Goal: Task Accomplishment & Management: Manage account settings

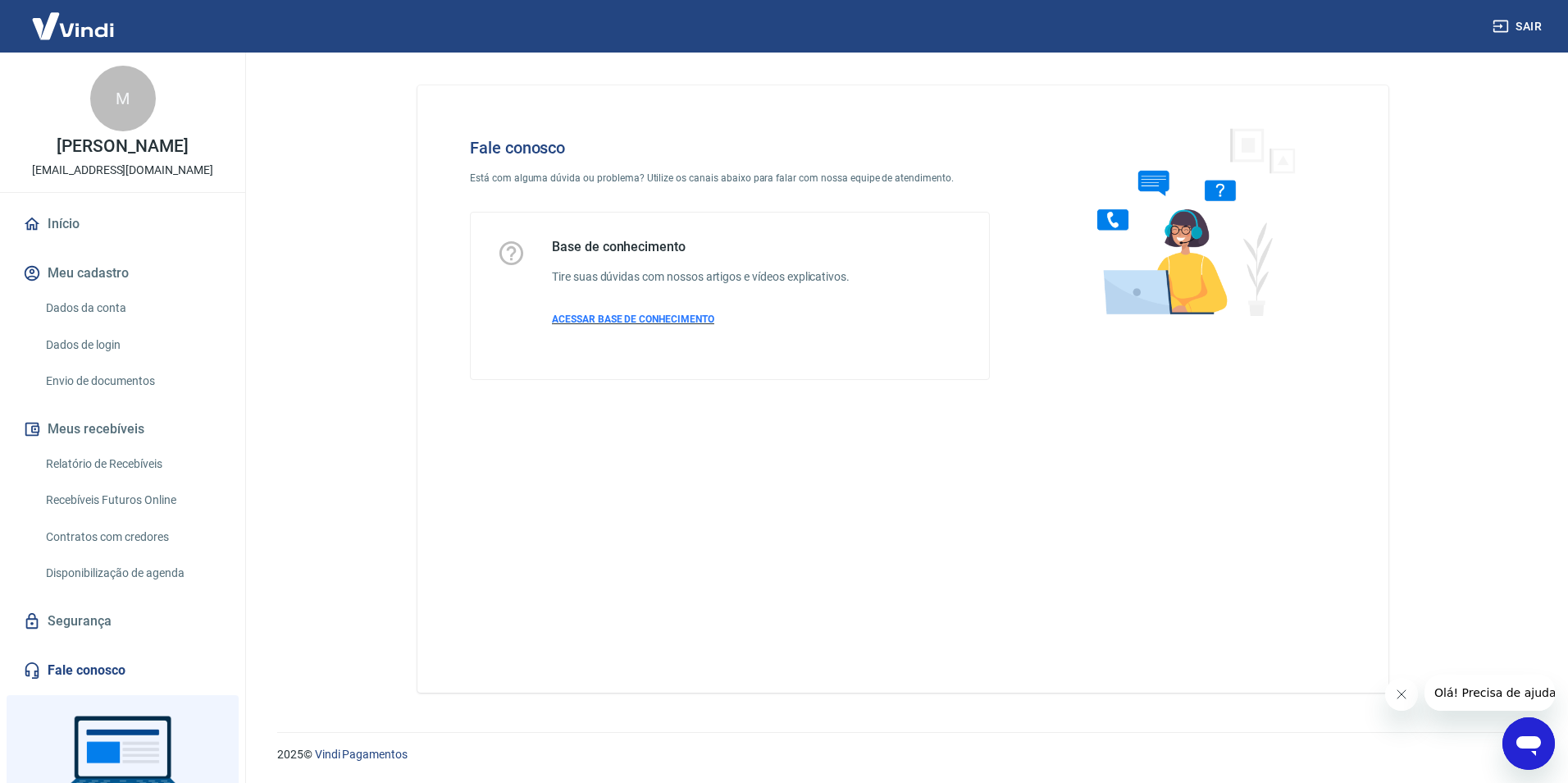
click at [691, 316] on span "ACESSAR BASE DE CONHECIMENTO" at bounding box center [633, 320] width 162 height 12
click at [46, 242] on link "Início" at bounding box center [122, 223] width 206 height 36
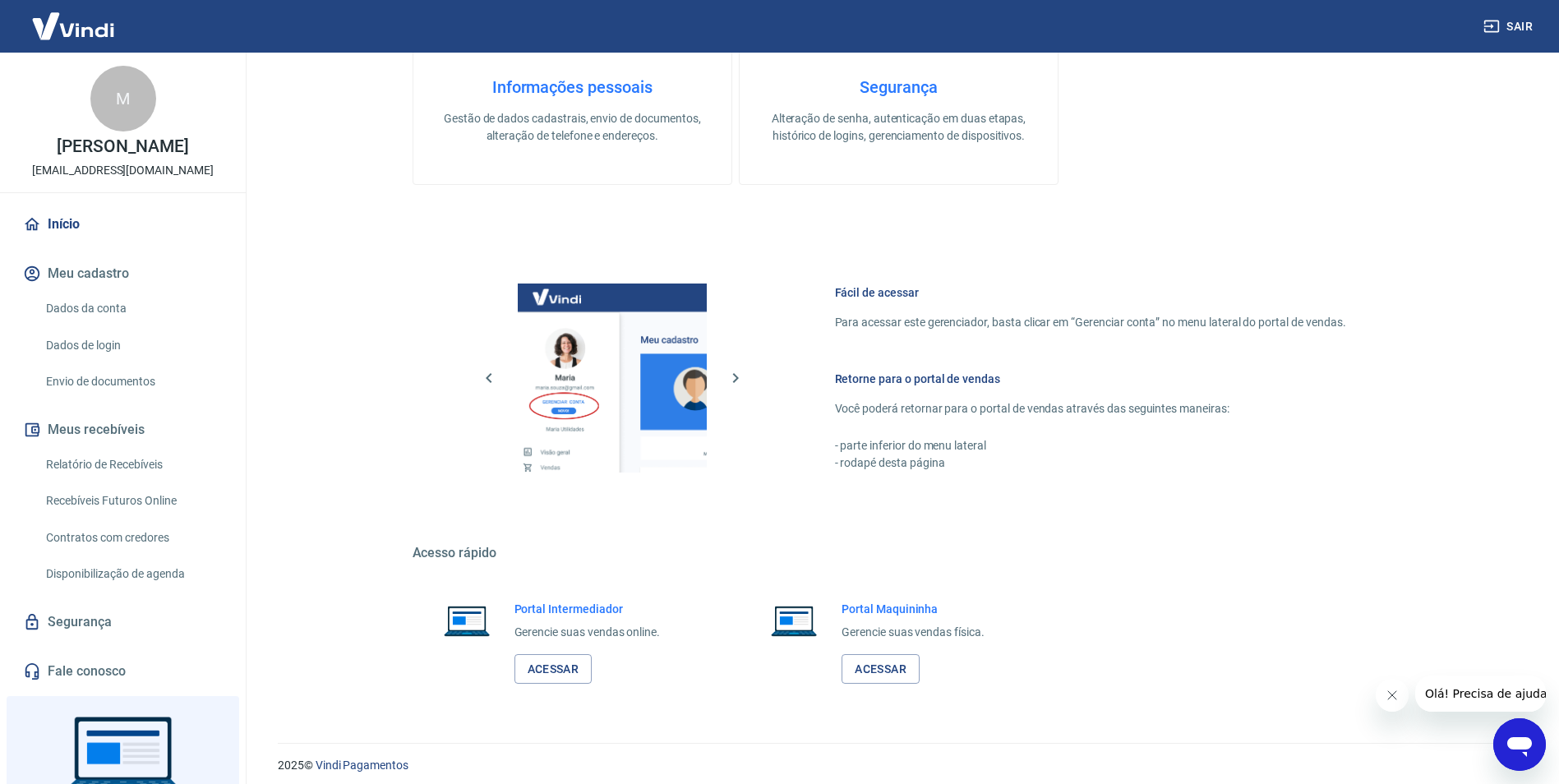
scroll to position [667, 0]
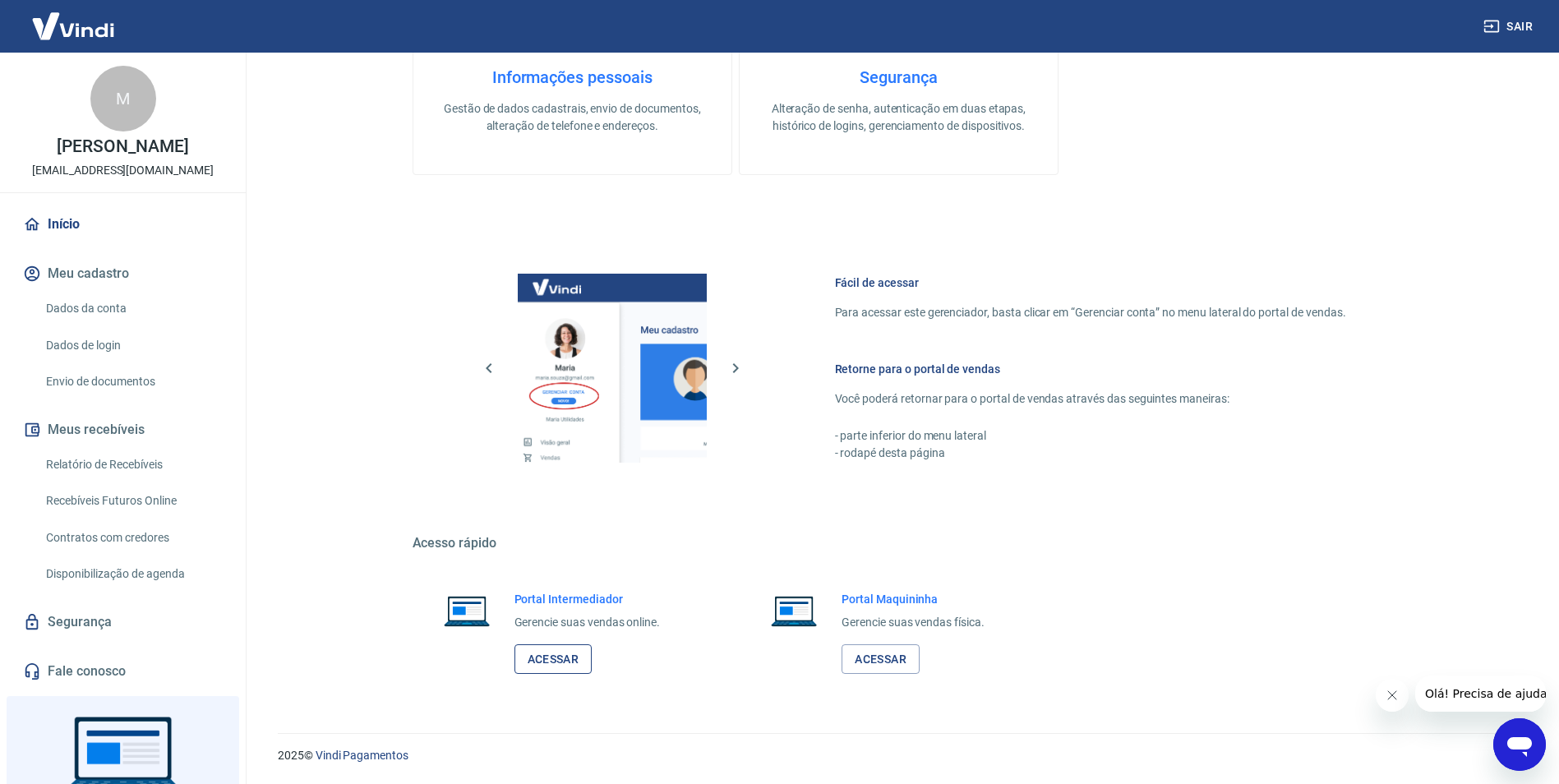
click at [540, 656] on link "Acessar" at bounding box center [553, 658] width 78 height 30
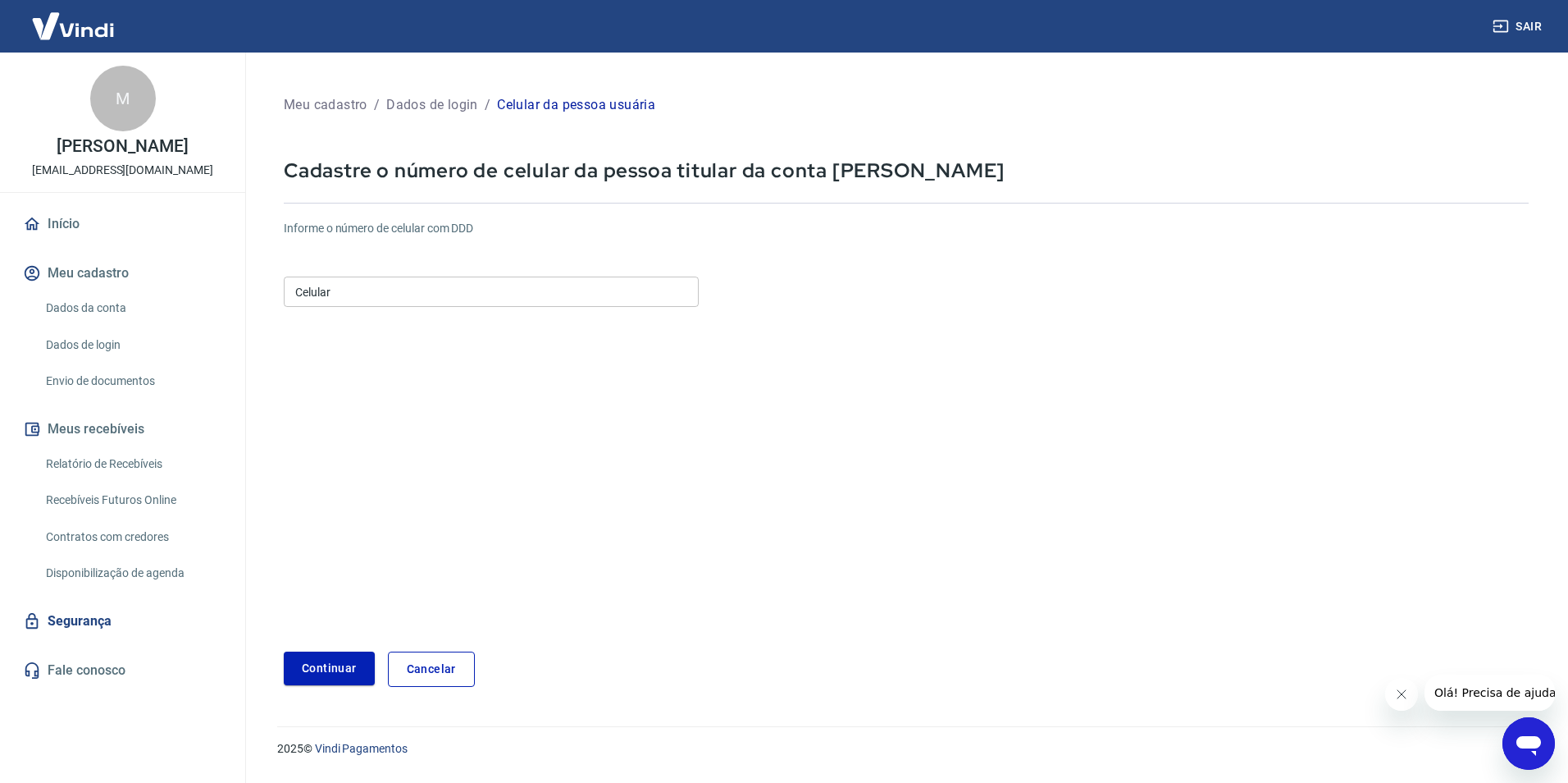
click at [364, 294] on input "Celular" at bounding box center [491, 291] width 415 height 30
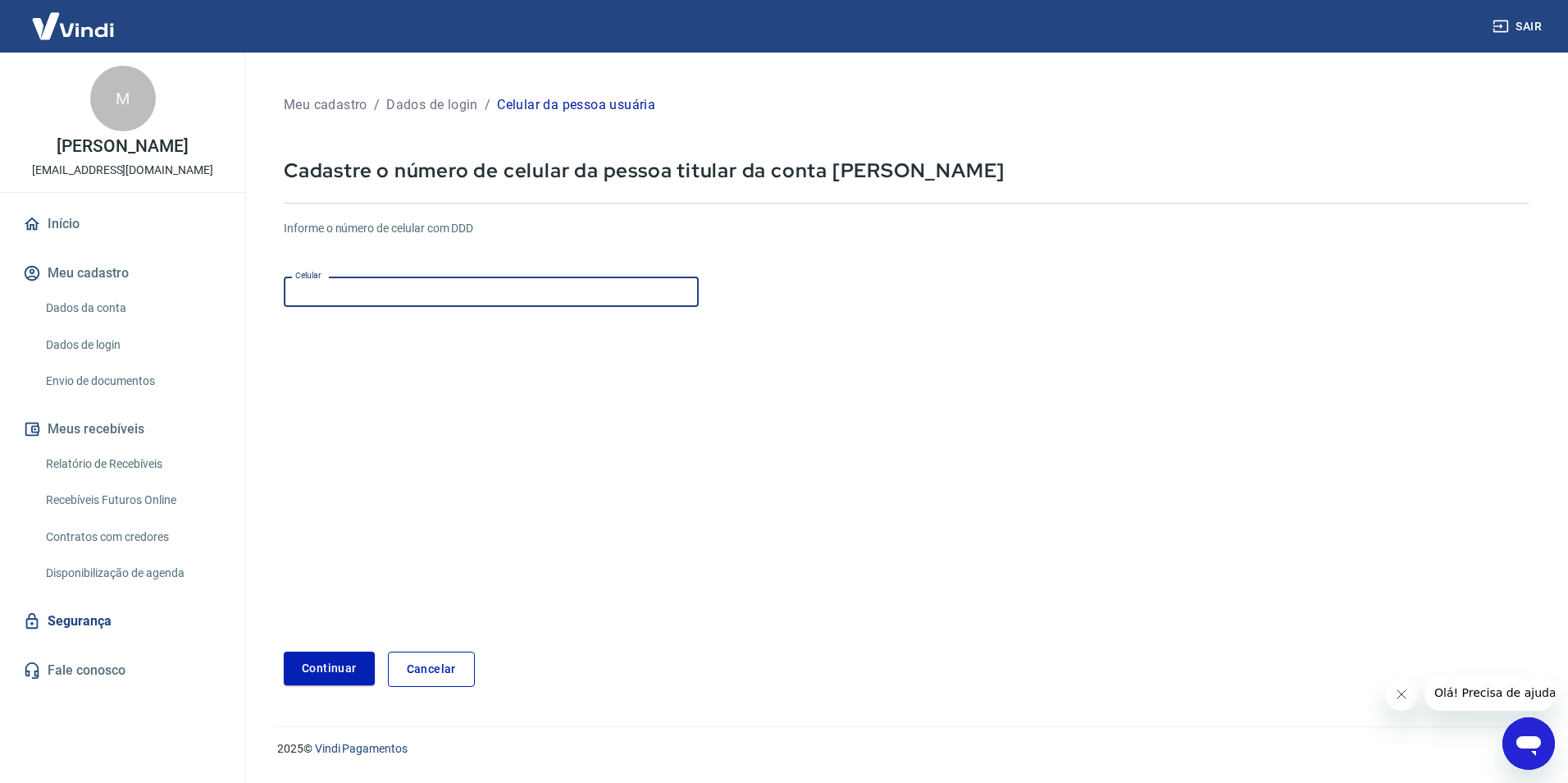
type input "(77) 99127-1267"
click at [356, 668] on button "Continuar" at bounding box center [329, 668] width 91 height 34
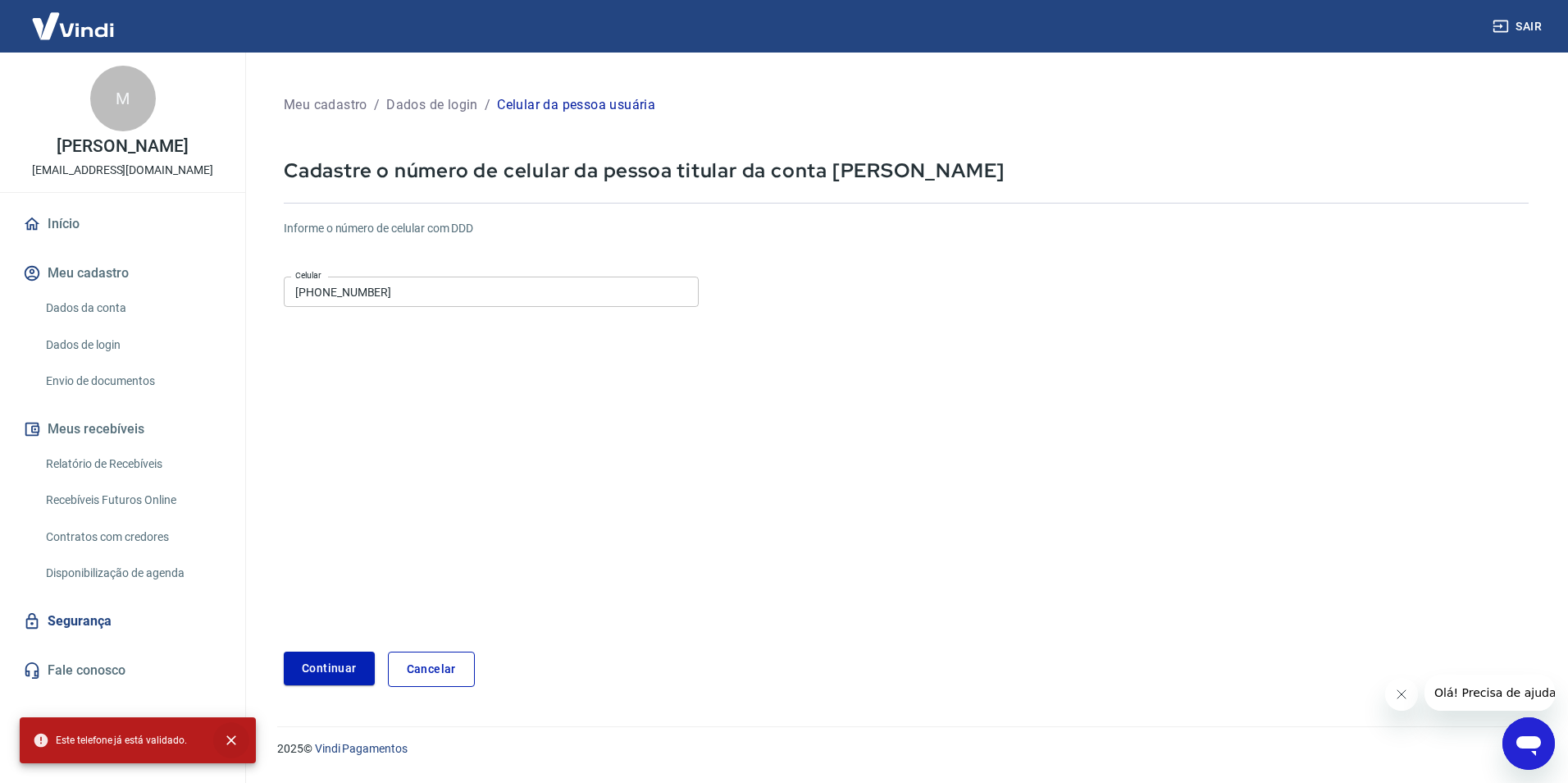
click at [233, 736] on icon "close" at bounding box center [231, 740] width 16 height 16
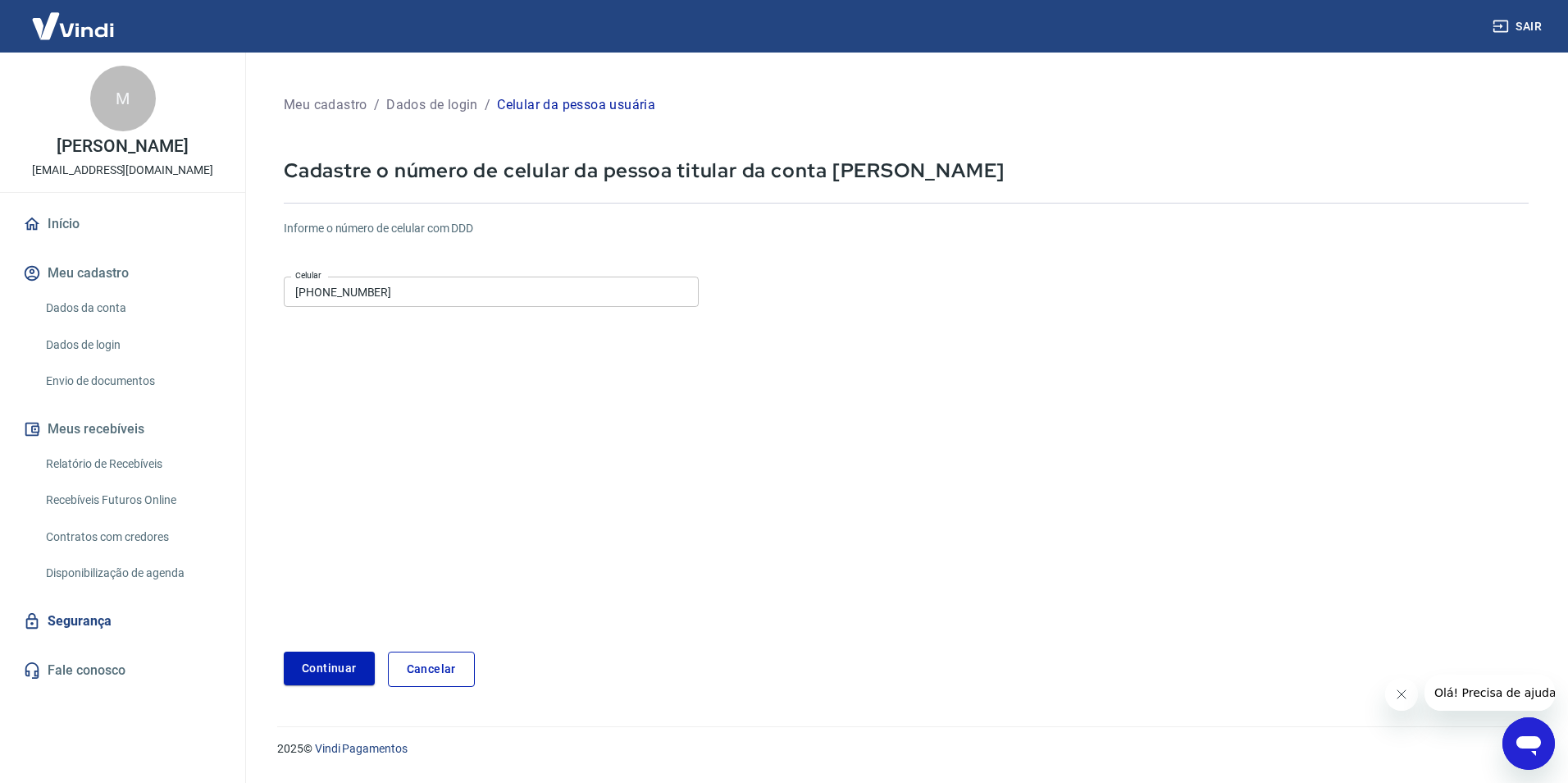
click at [75, 240] on link "Início" at bounding box center [122, 223] width 206 height 36
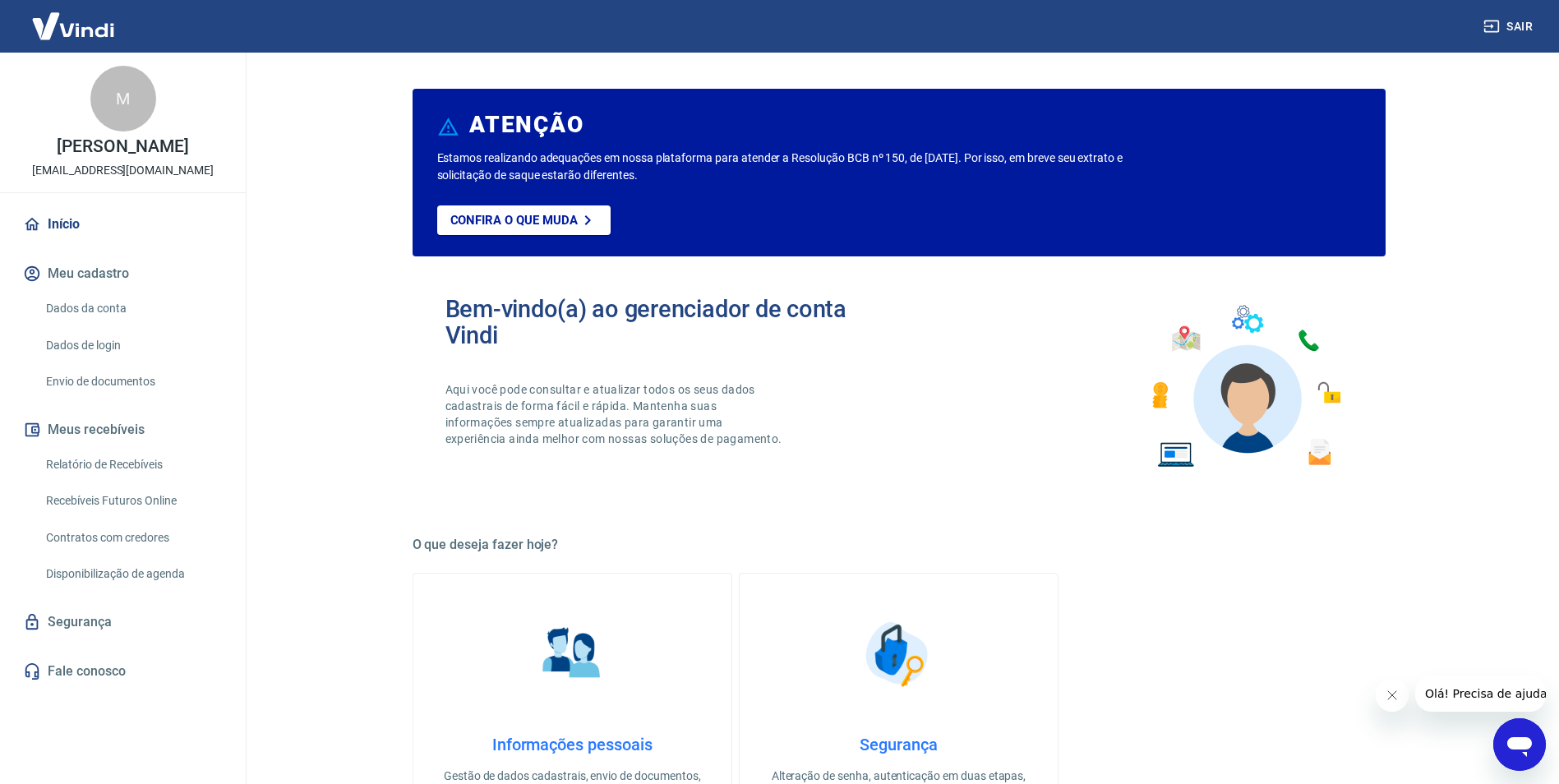
click at [102, 326] on link "Dados da conta" at bounding box center [132, 308] width 187 height 34
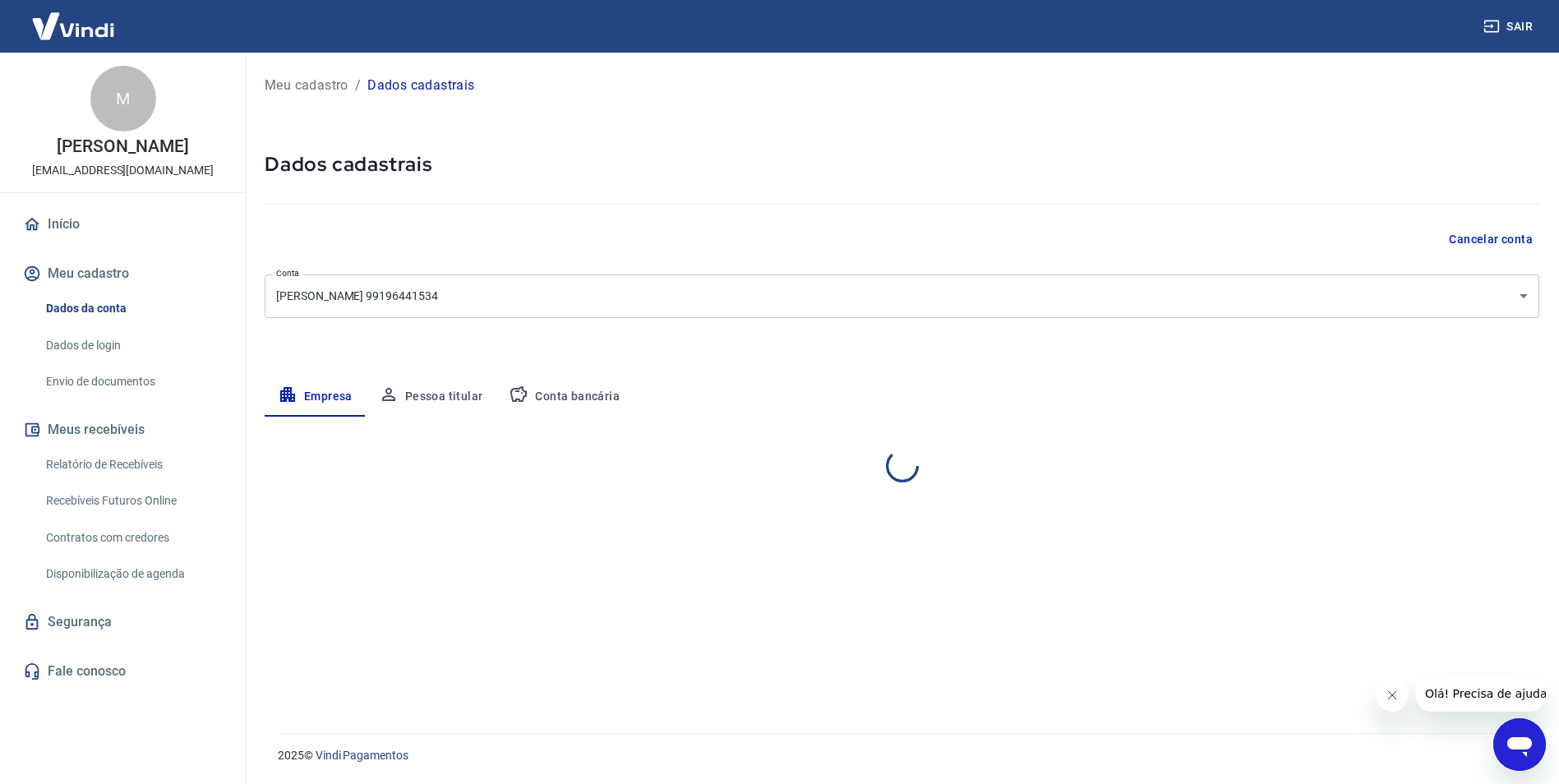
select select "BA"
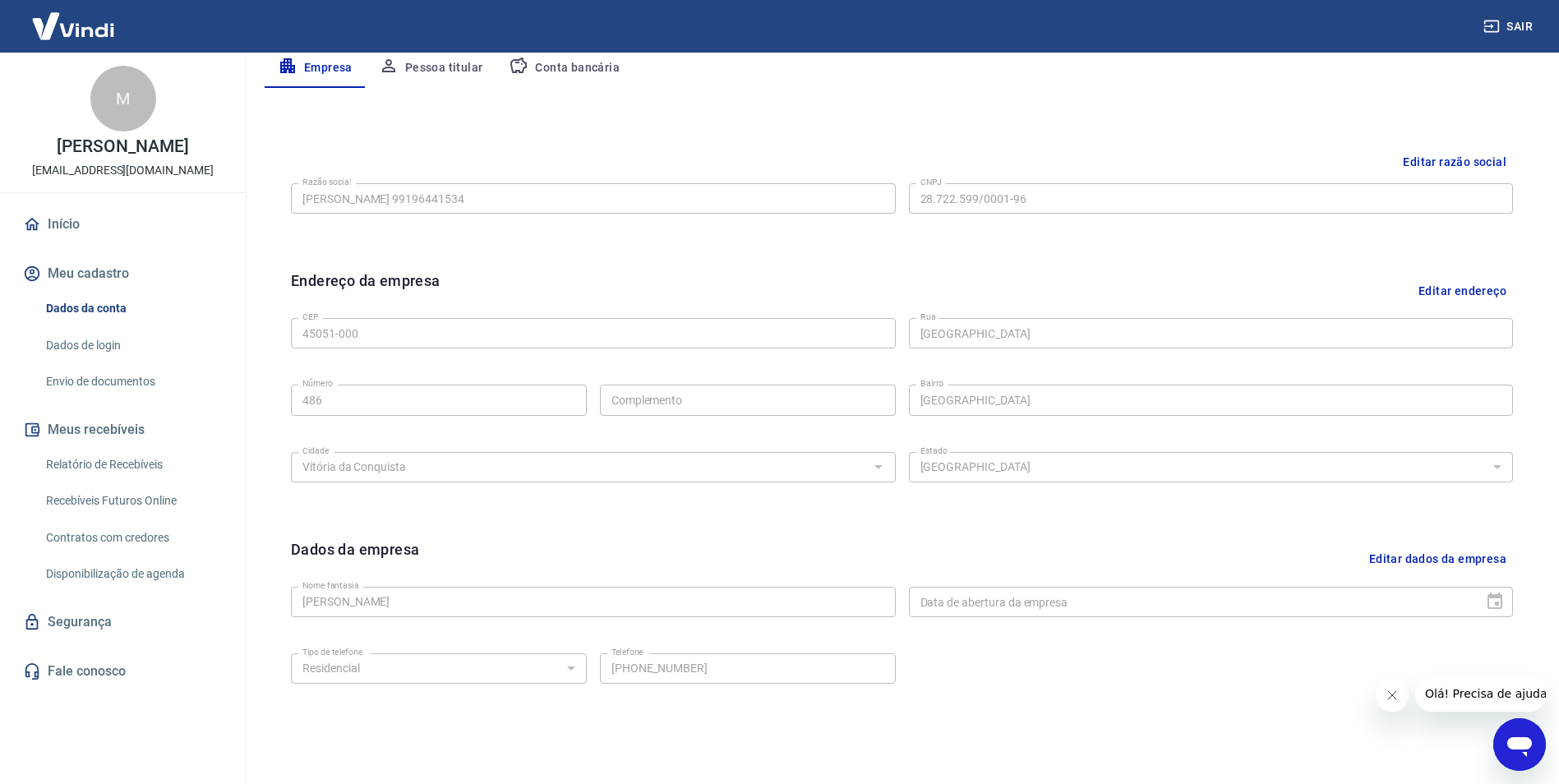
scroll to position [401, 0]
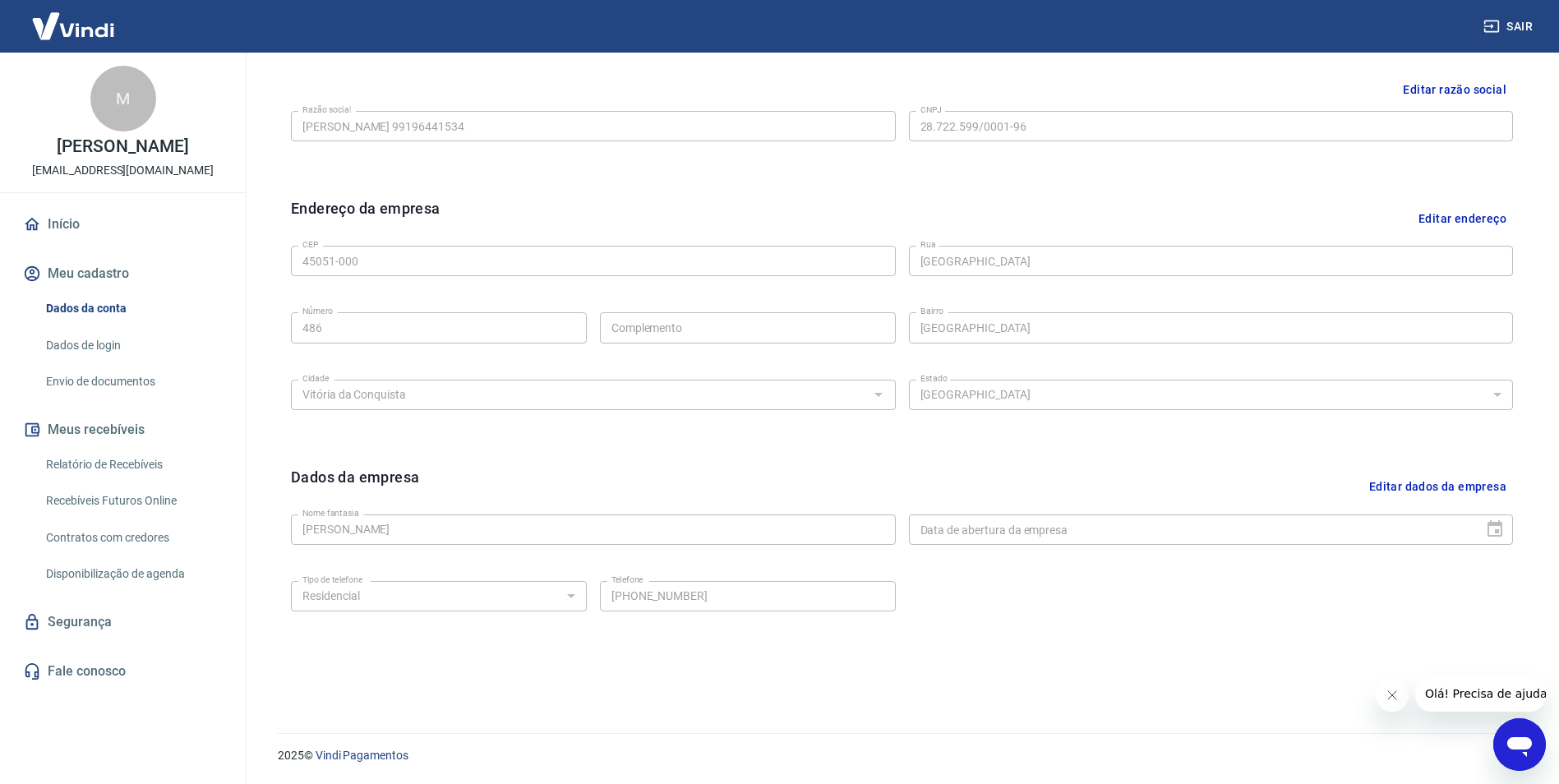
click at [64, 363] on link "Dados de login" at bounding box center [132, 345] width 187 height 34
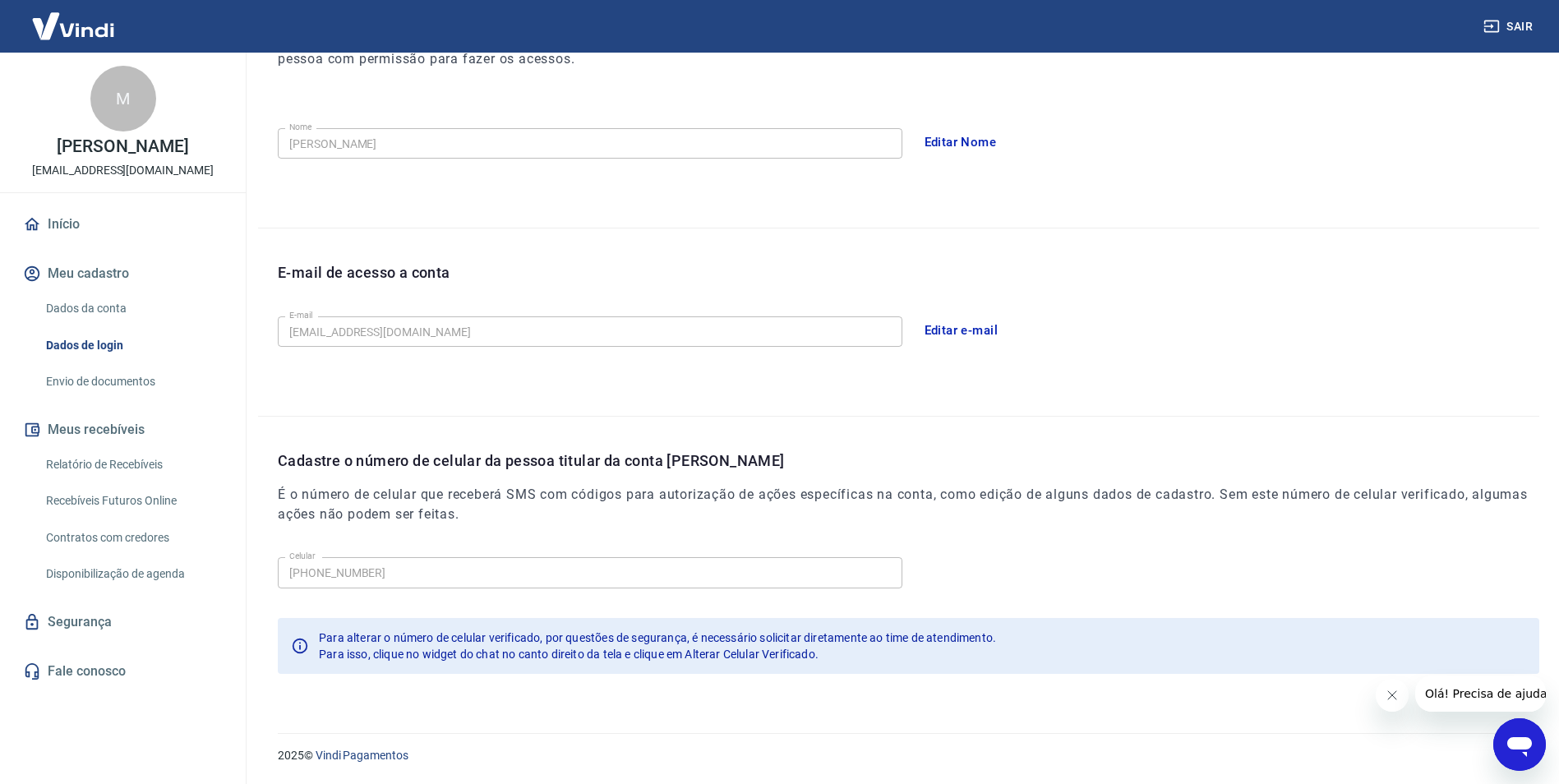
click at [91, 393] on link "Envio de documentos" at bounding box center [132, 381] width 187 height 34
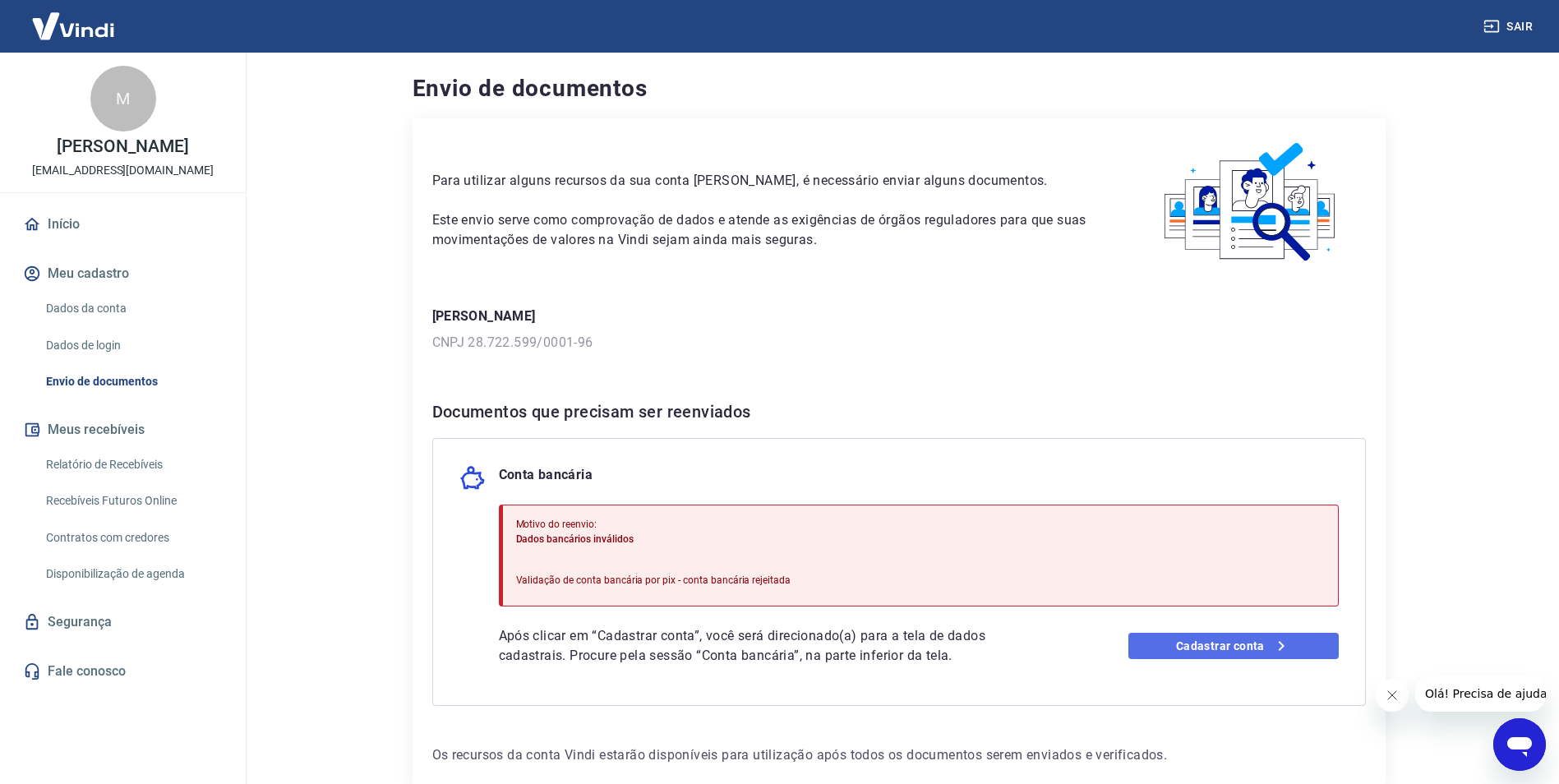
click at [1281, 648] on icon at bounding box center [1281, 646] width 6 height 10
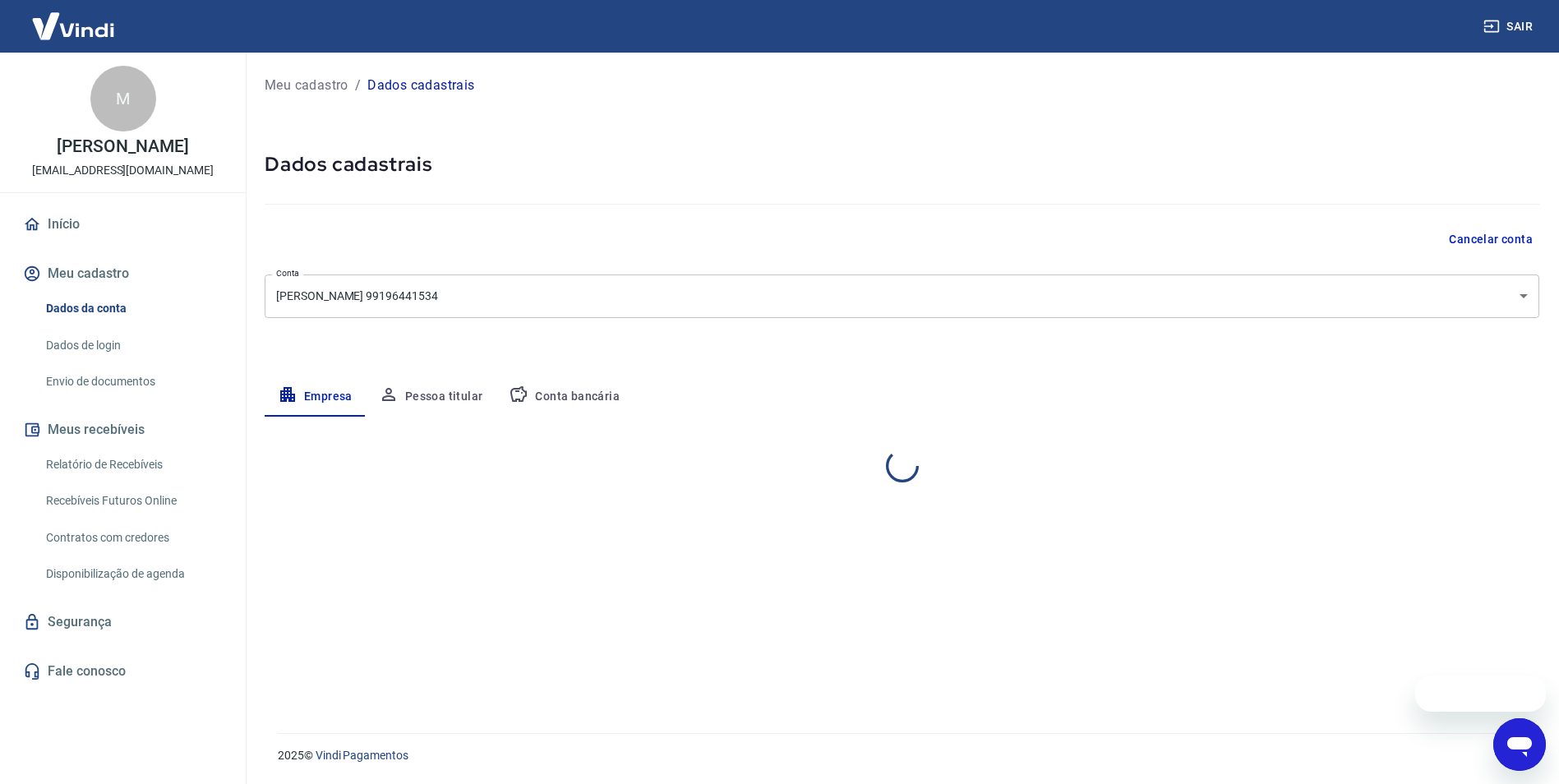
select select "BA"
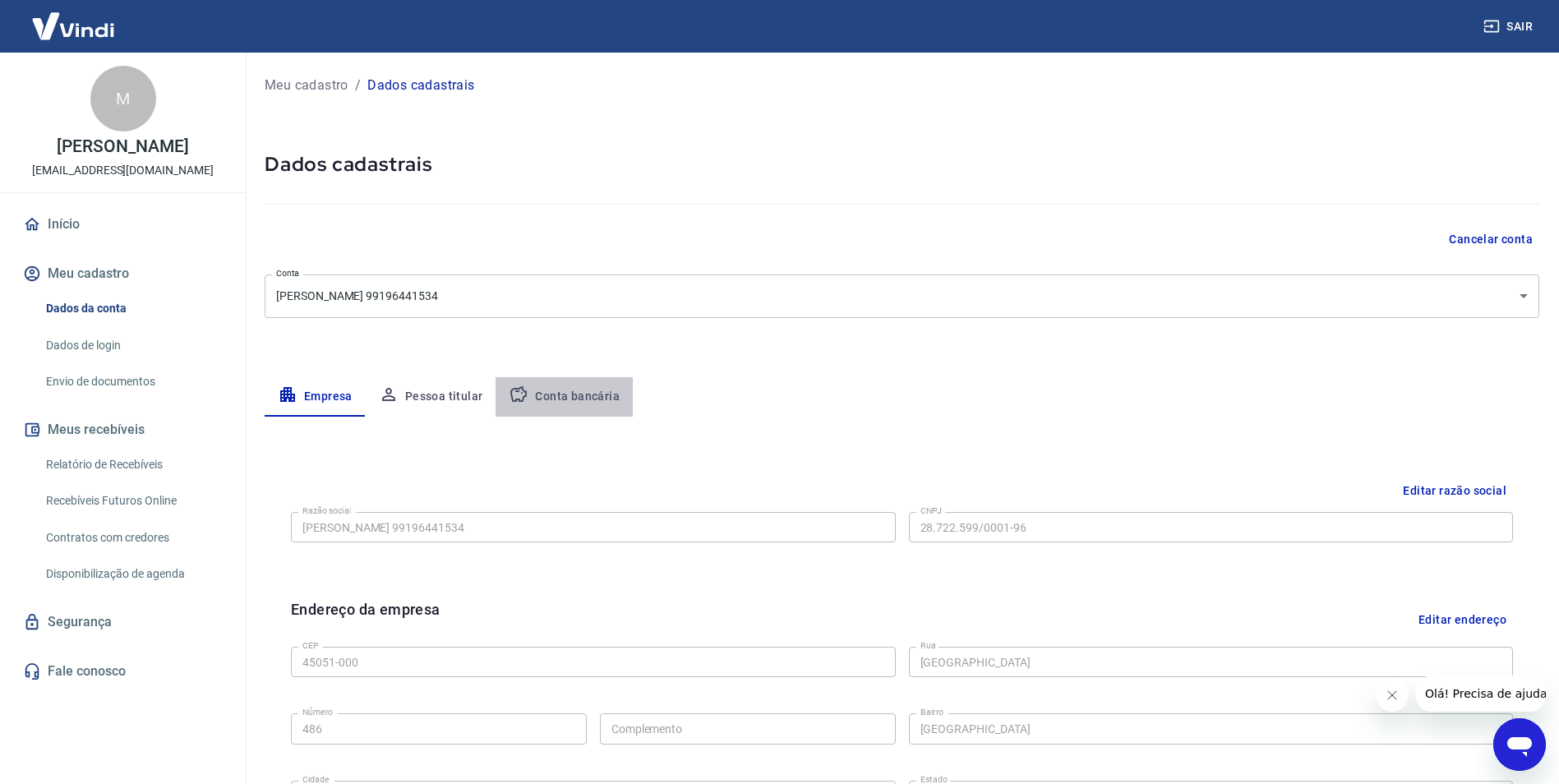
click at [589, 402] on button "Conta bancária" at bounding box center [565, 396] width 137 height 40
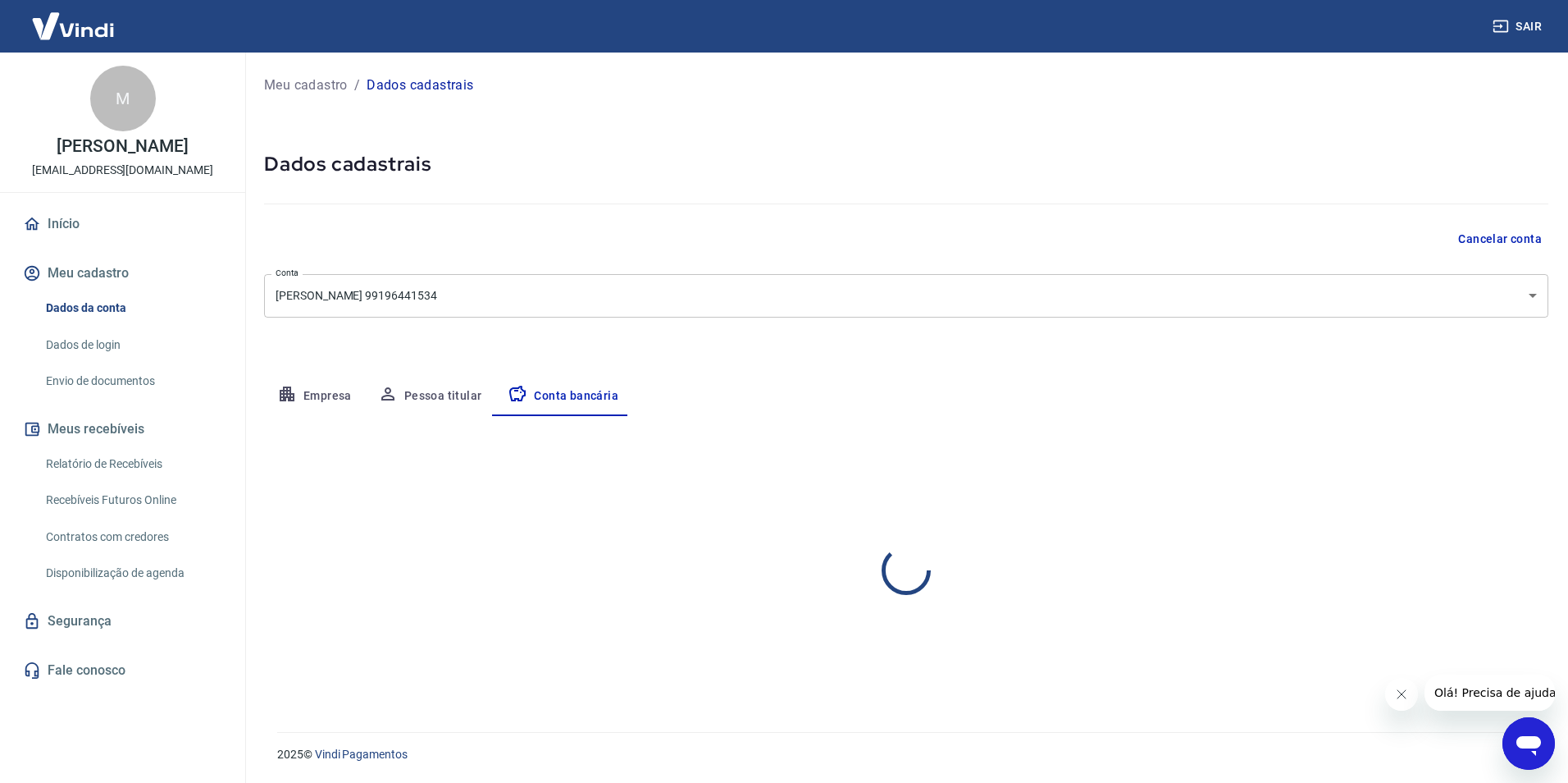
select select "1"
click at [1512, 467] on button "Editar conta bancária" at bounding box center [1480, 464] width 137 height 31
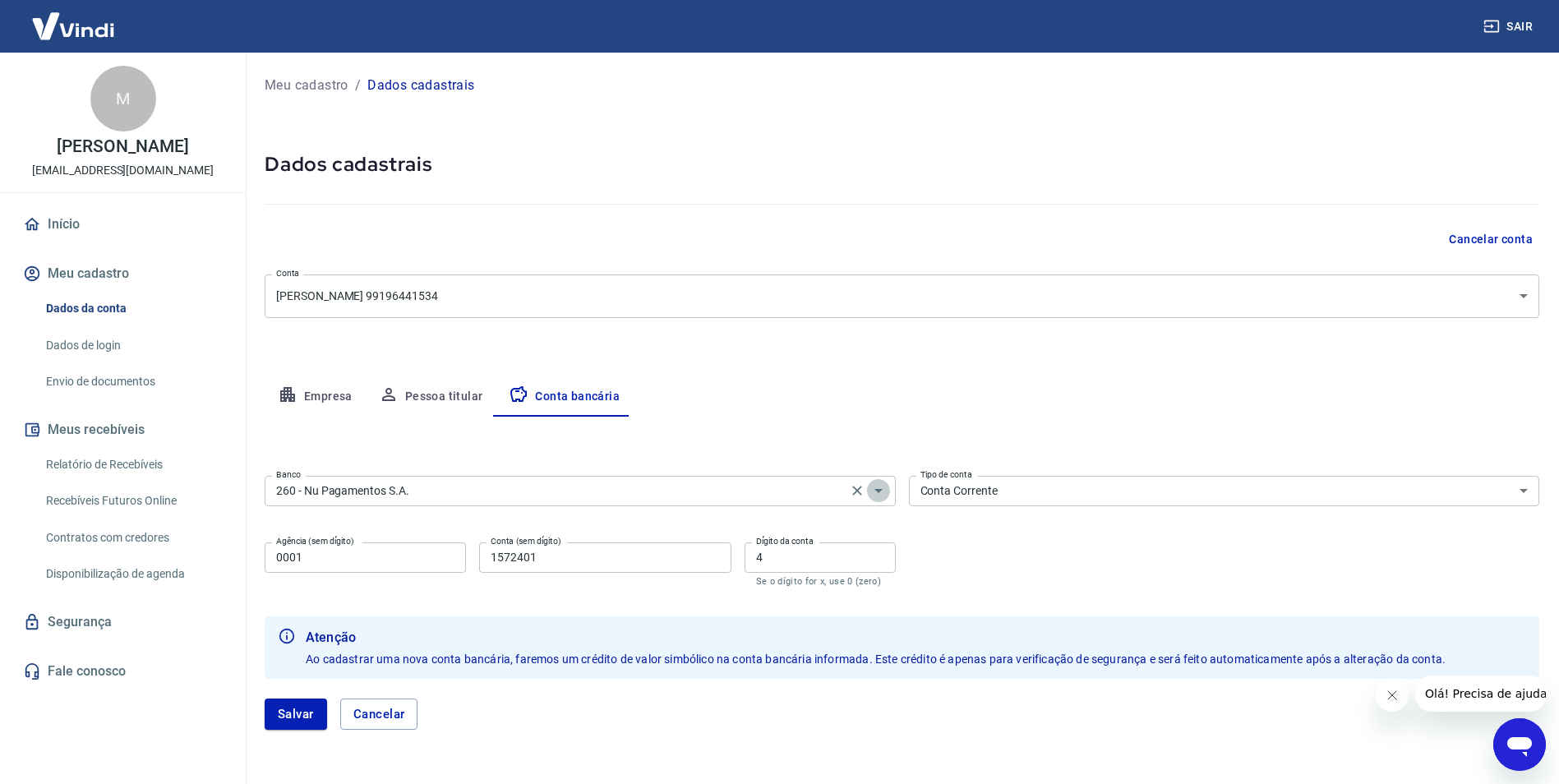
click at [883, 492] on icon "Abrir" at bounding box center [878, 490] width 19 height 19
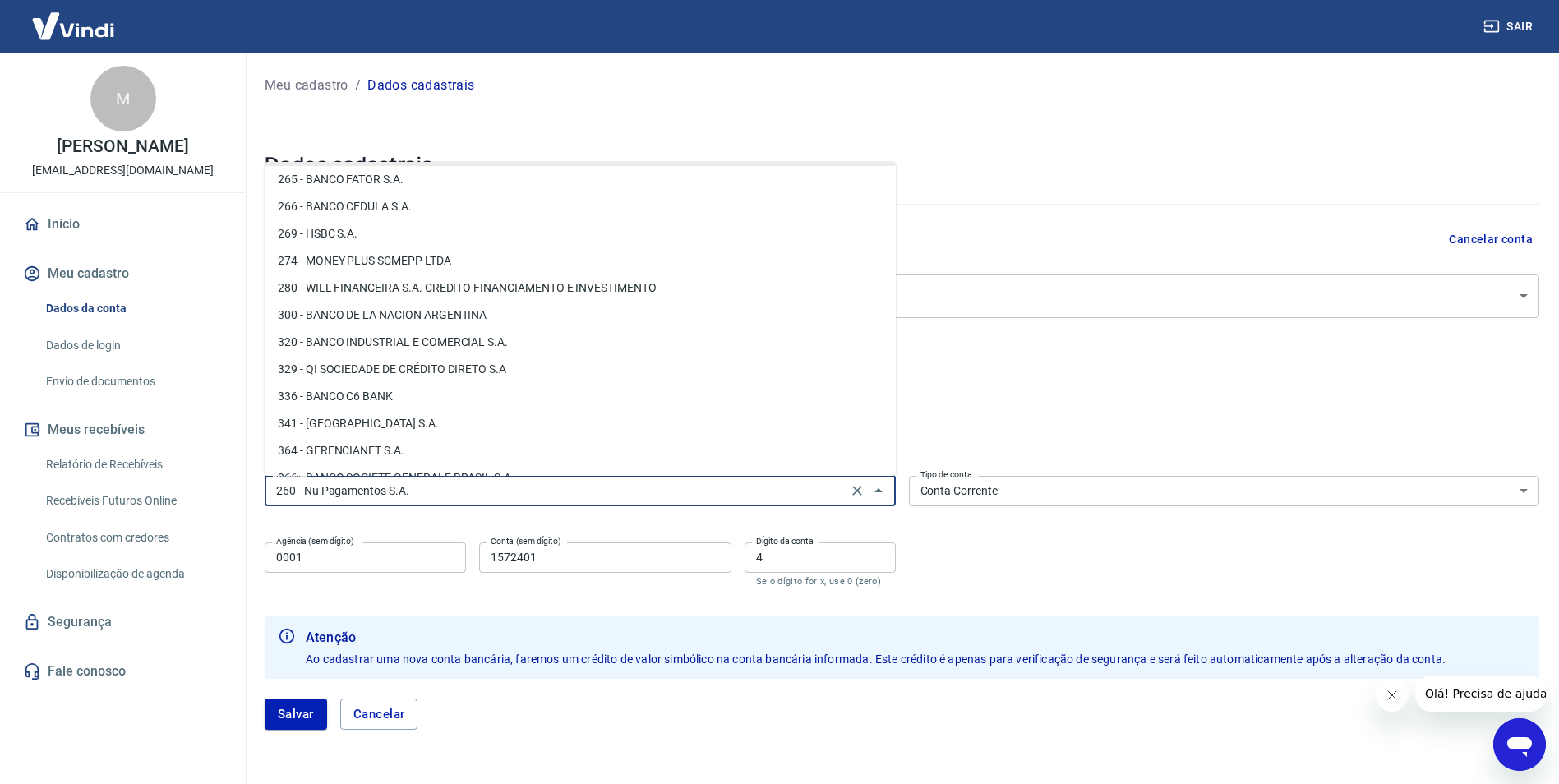
scroll to position [1465, 0]
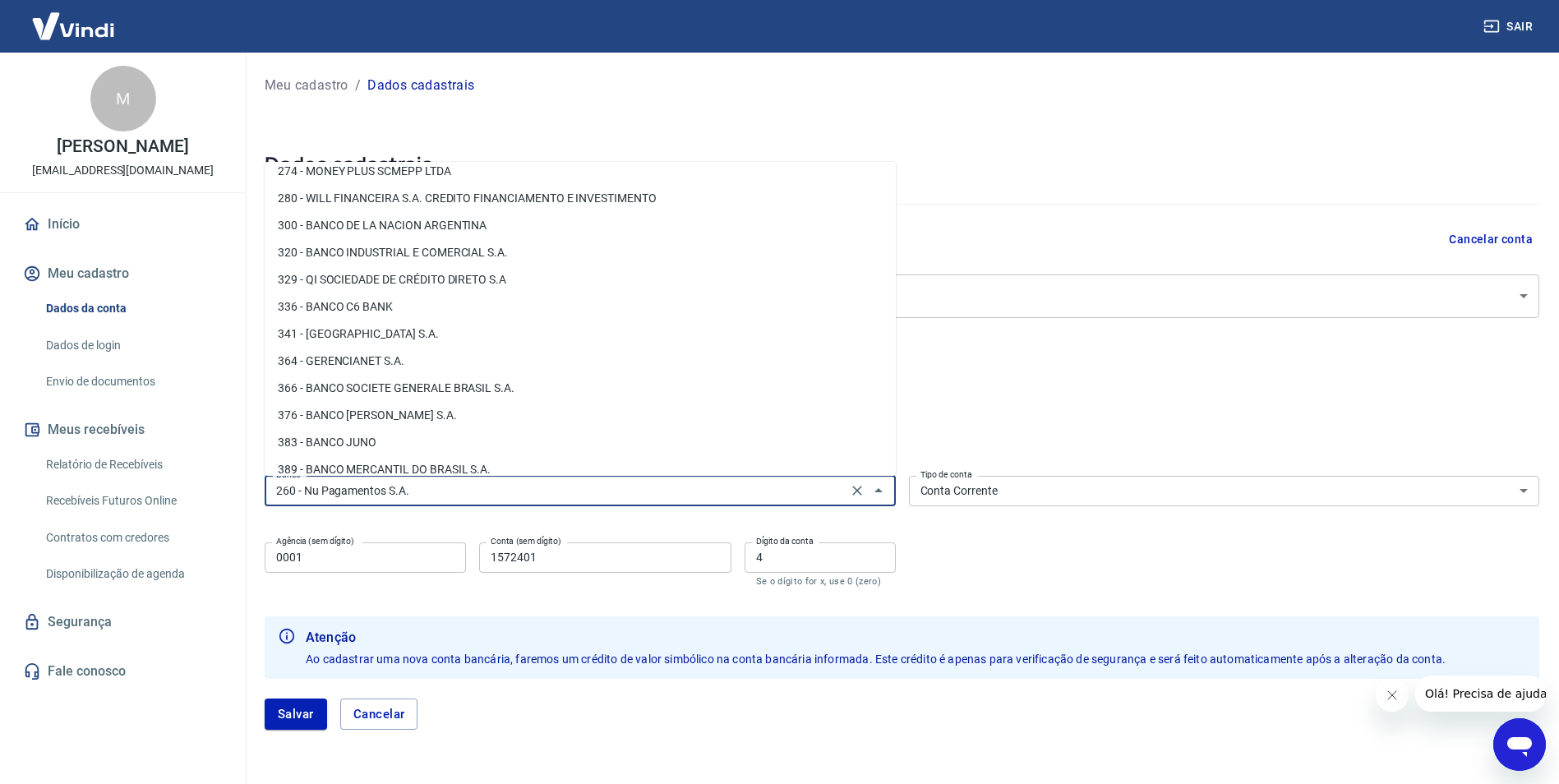
click at [559, 336] on li "341 - ITAÚ UNIBANCO S.A." at bounding box center [580, 334] width 632 height 27
type input "341 - ITAÚ UNIBANCO S.A."
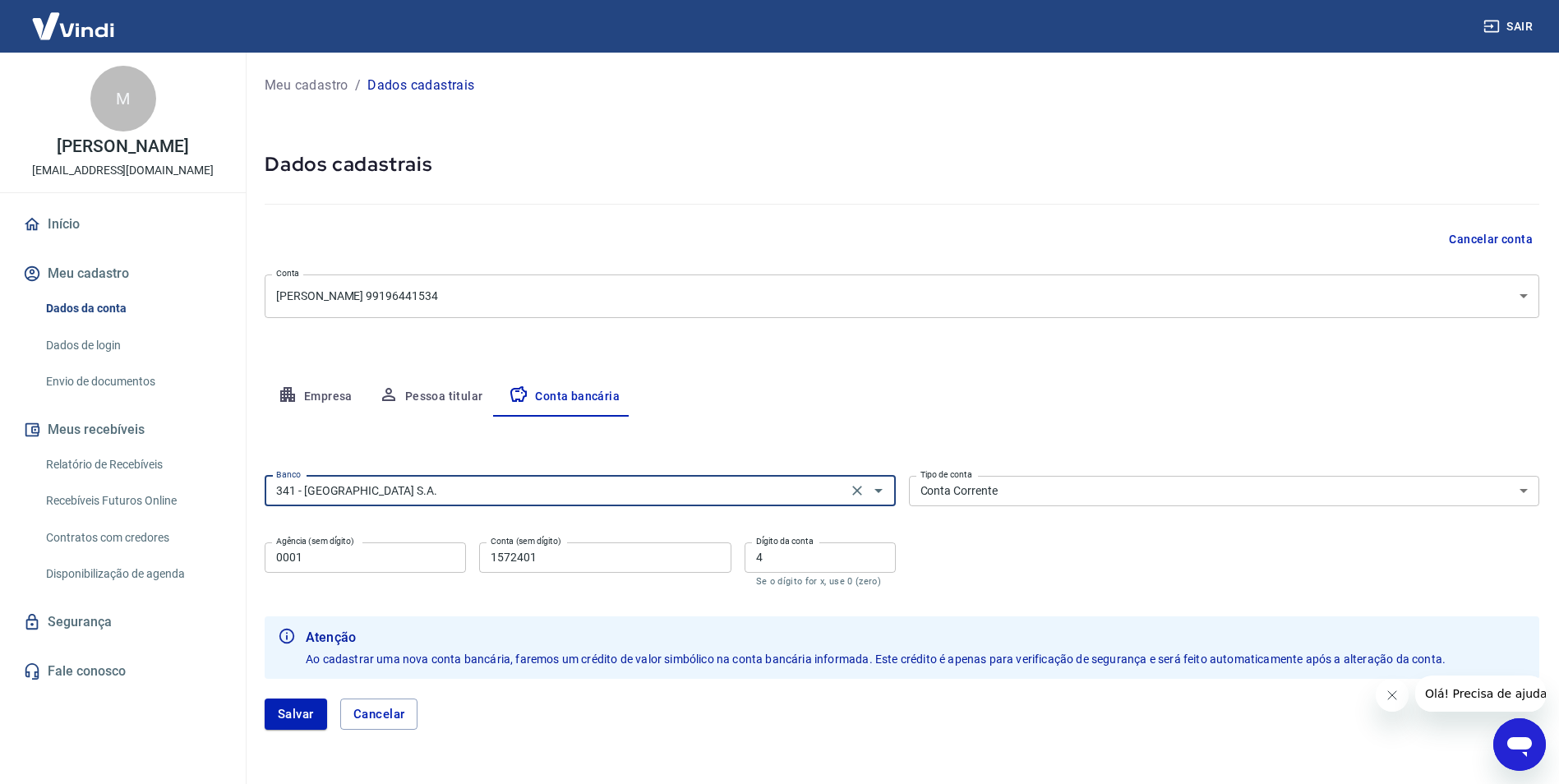
click at [427, 550] on input "0001" at bounding box center [366, 557] width 201 height 30
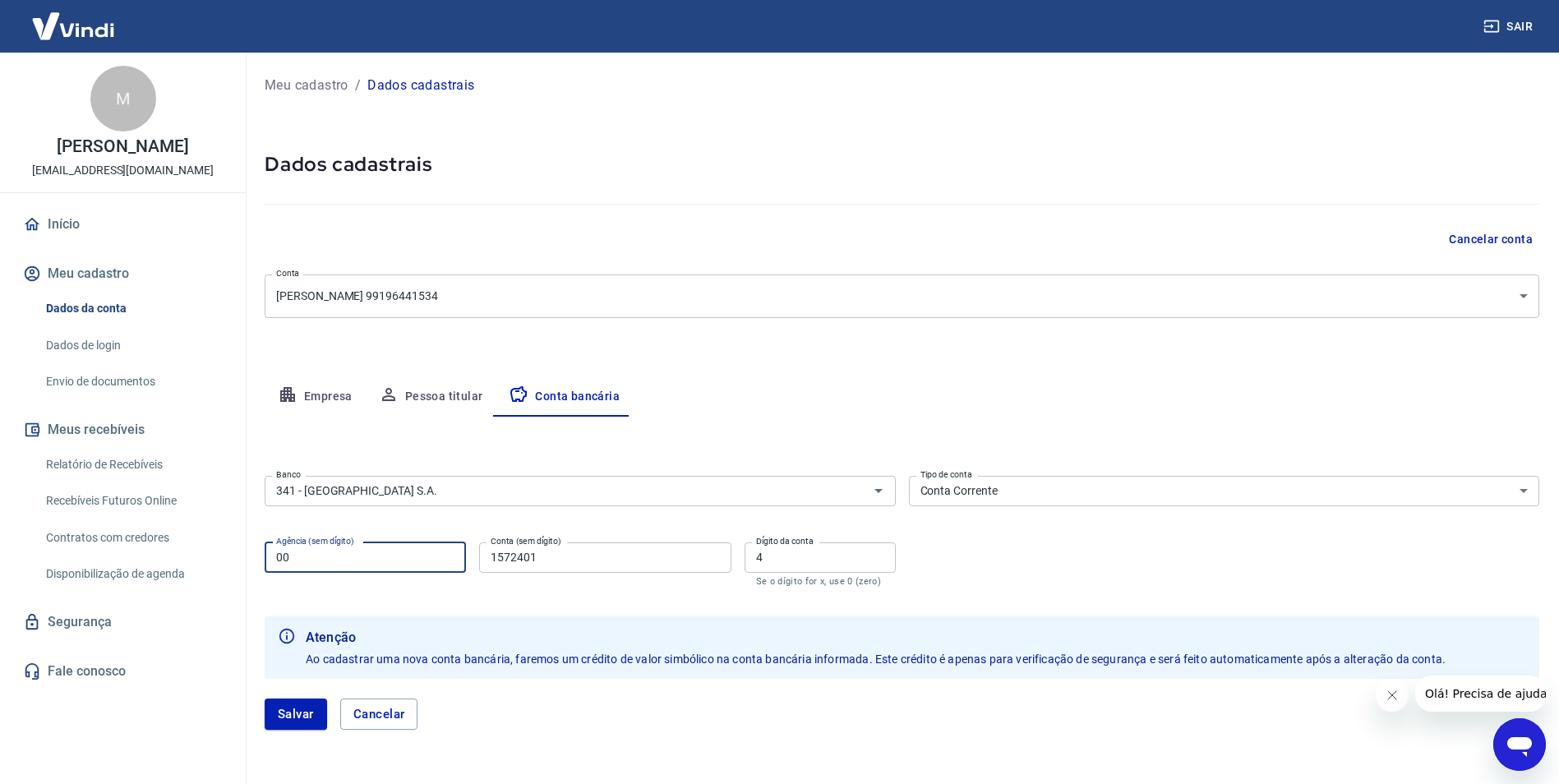
type input "0"
type input "0519"
drag, startPoint x: 585, startPoint y: 555, endPoint x: 464, endPoint y: 558, distance: 121.0
click at [464, 558] on div "Agência (sem dígito) 0519 Agência (sem dígito) Conta (sem dígito) 1572401 Conta…" at bounding box center [580, 563] width 632 height 54
type input "79105"
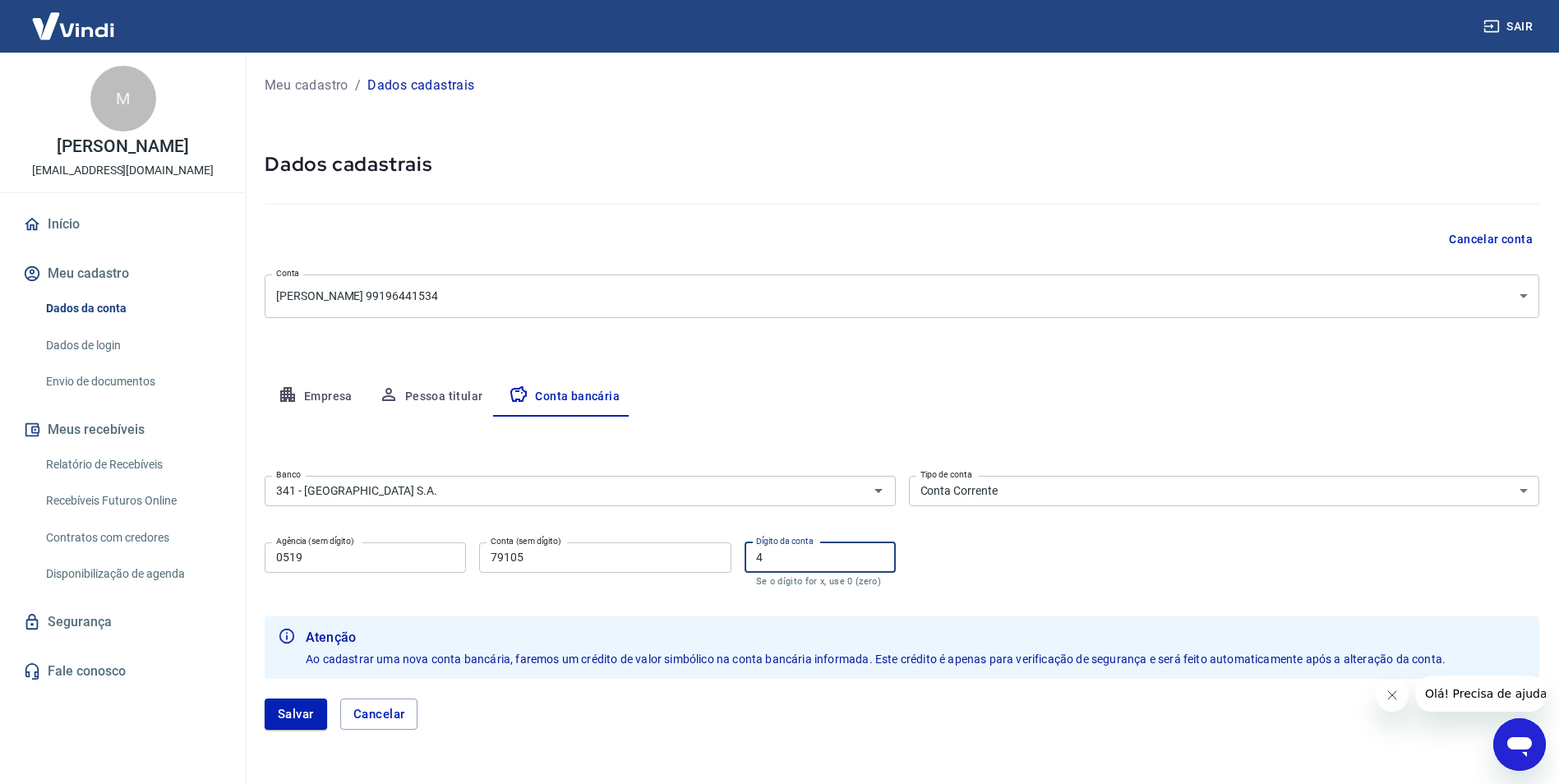
drag, startPoint x: 787, startPoint y: 552, endPoint x: 767, endPoint y: 559, distance: 21.2
click at [767, 559] on input "4" at bounding box center [820, 557] width 151 height 30
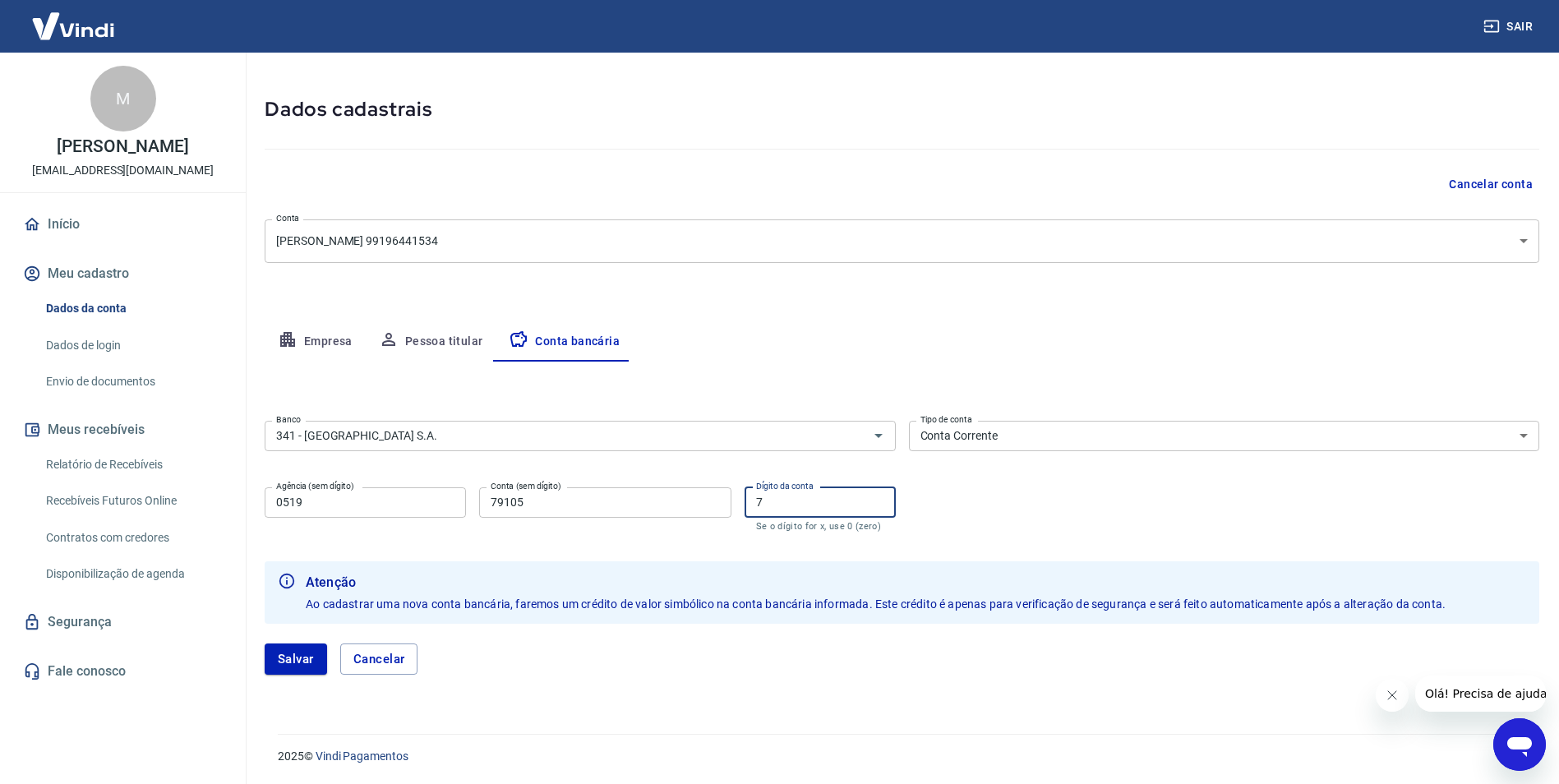
scroll to position [56, 0]
type input "7"
click at [272, 663] on button "Salvar" at bounding box center [296, 658] width 63 height 31
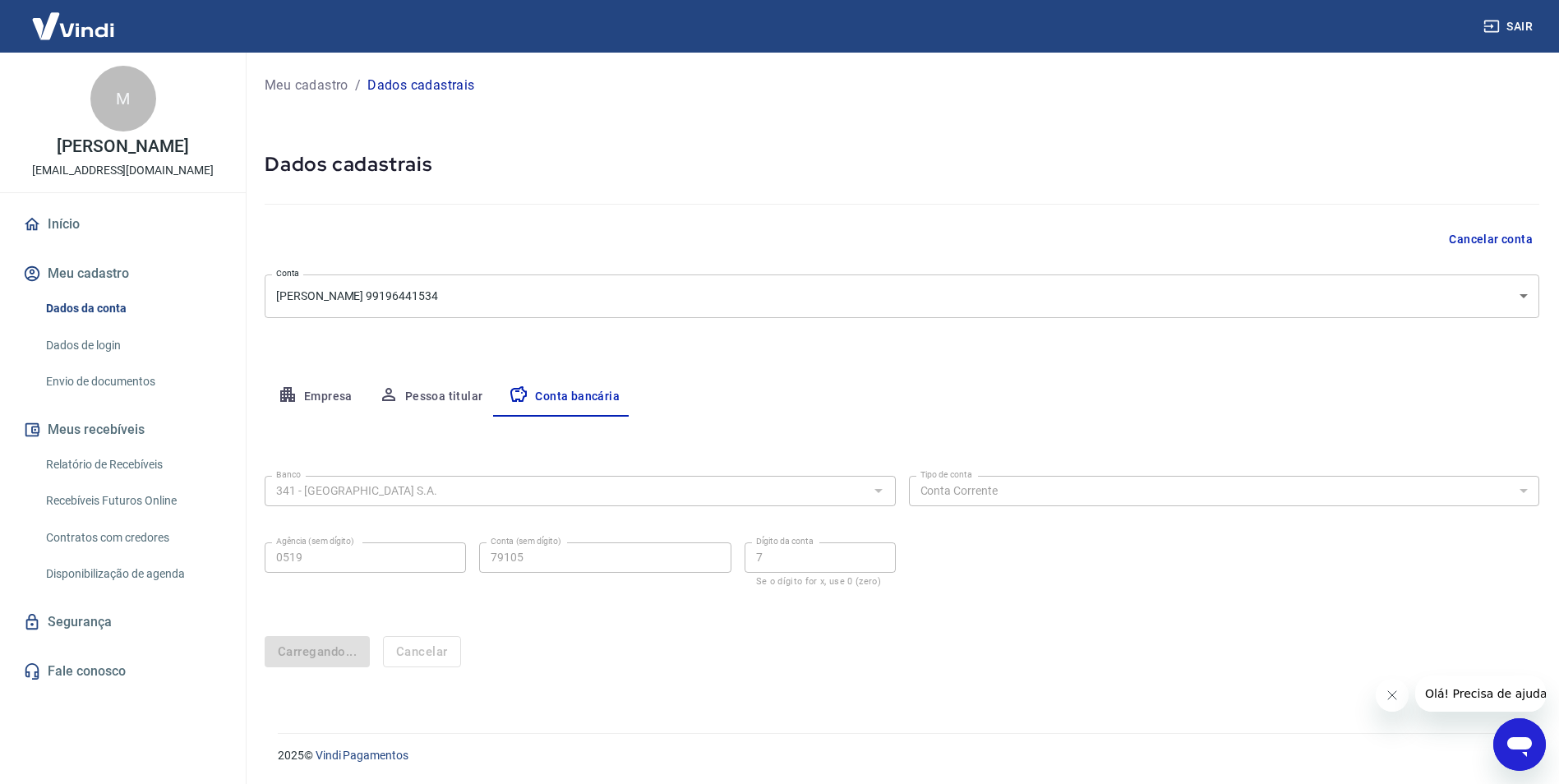
scroll to position [0, 0]
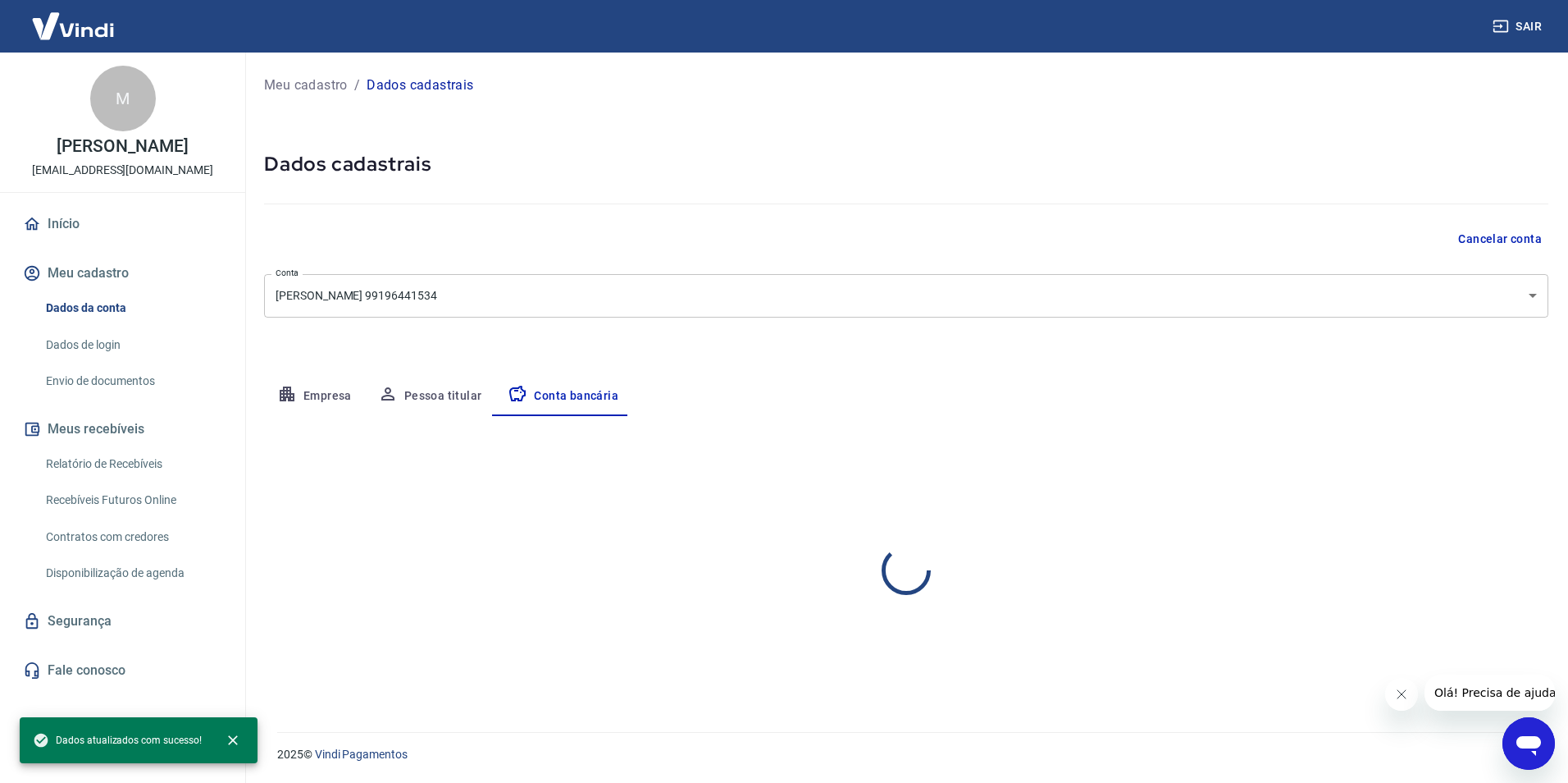
select select "1"
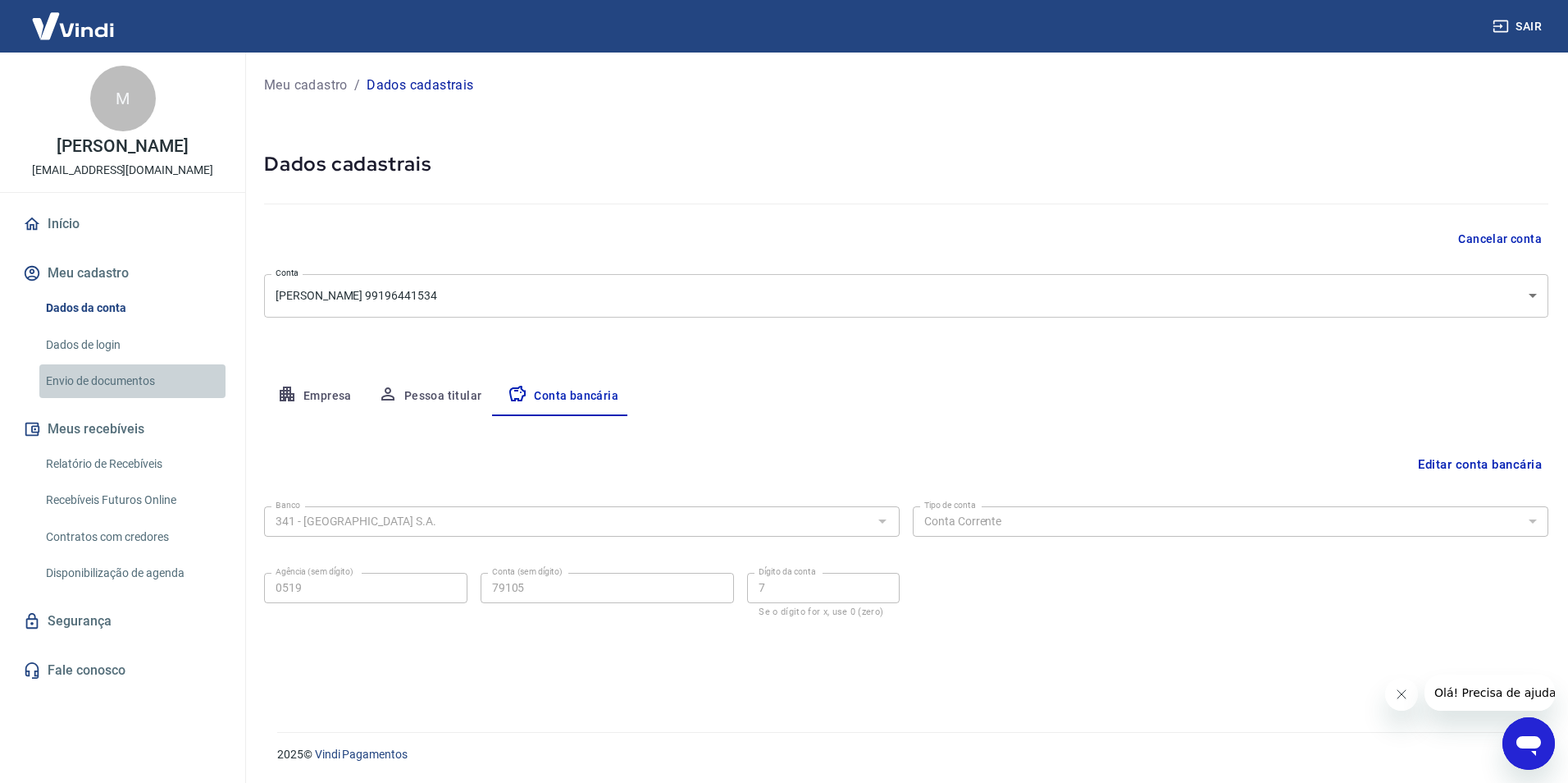
click at [79, 398] on link "Envio de documentos" at bounding box center [132, 380] width 186 height 34
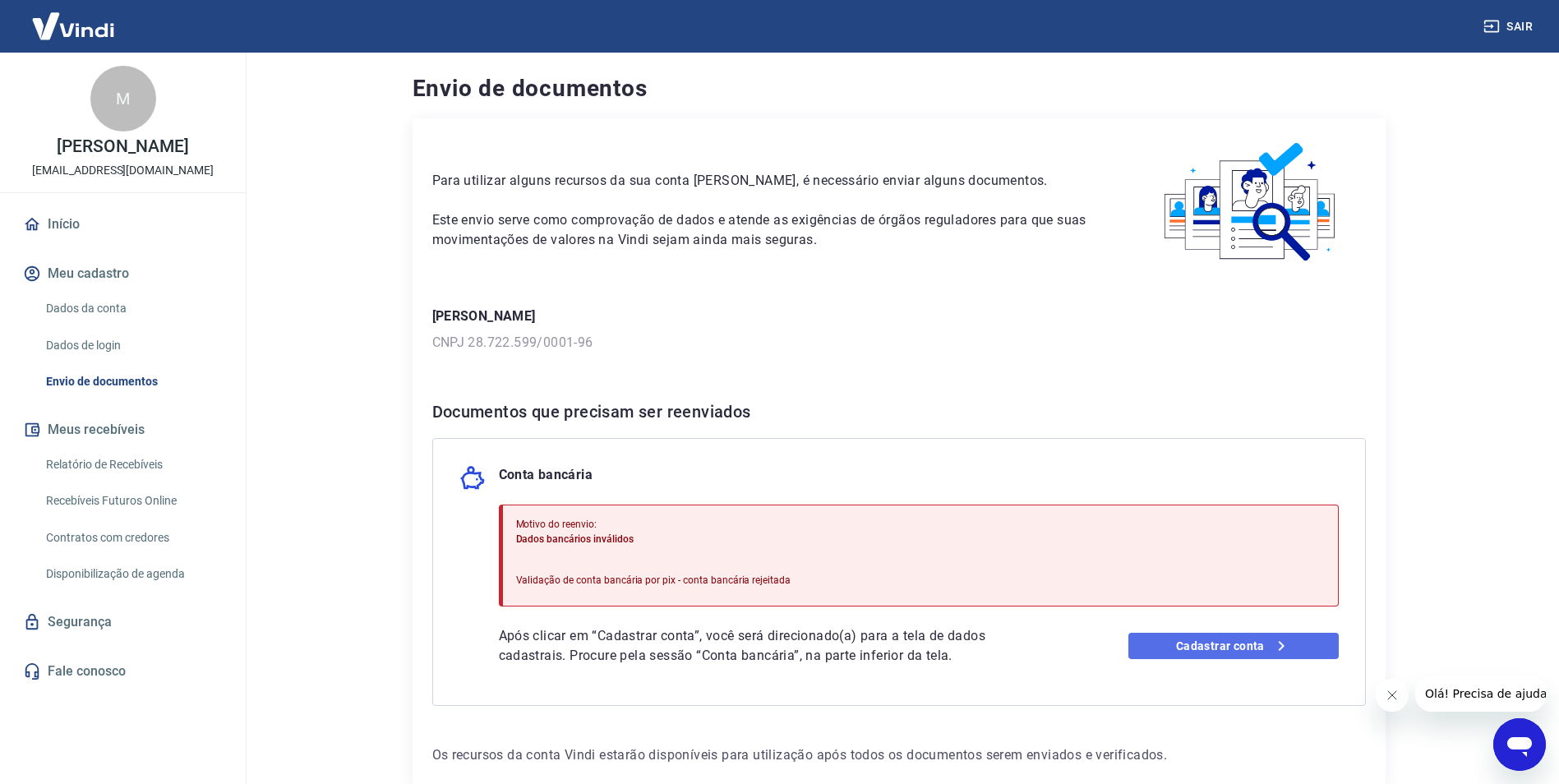
click at [1179, 652] on link "Cadastrar conta" at bounding box center [1234, 645] width 211 height 26
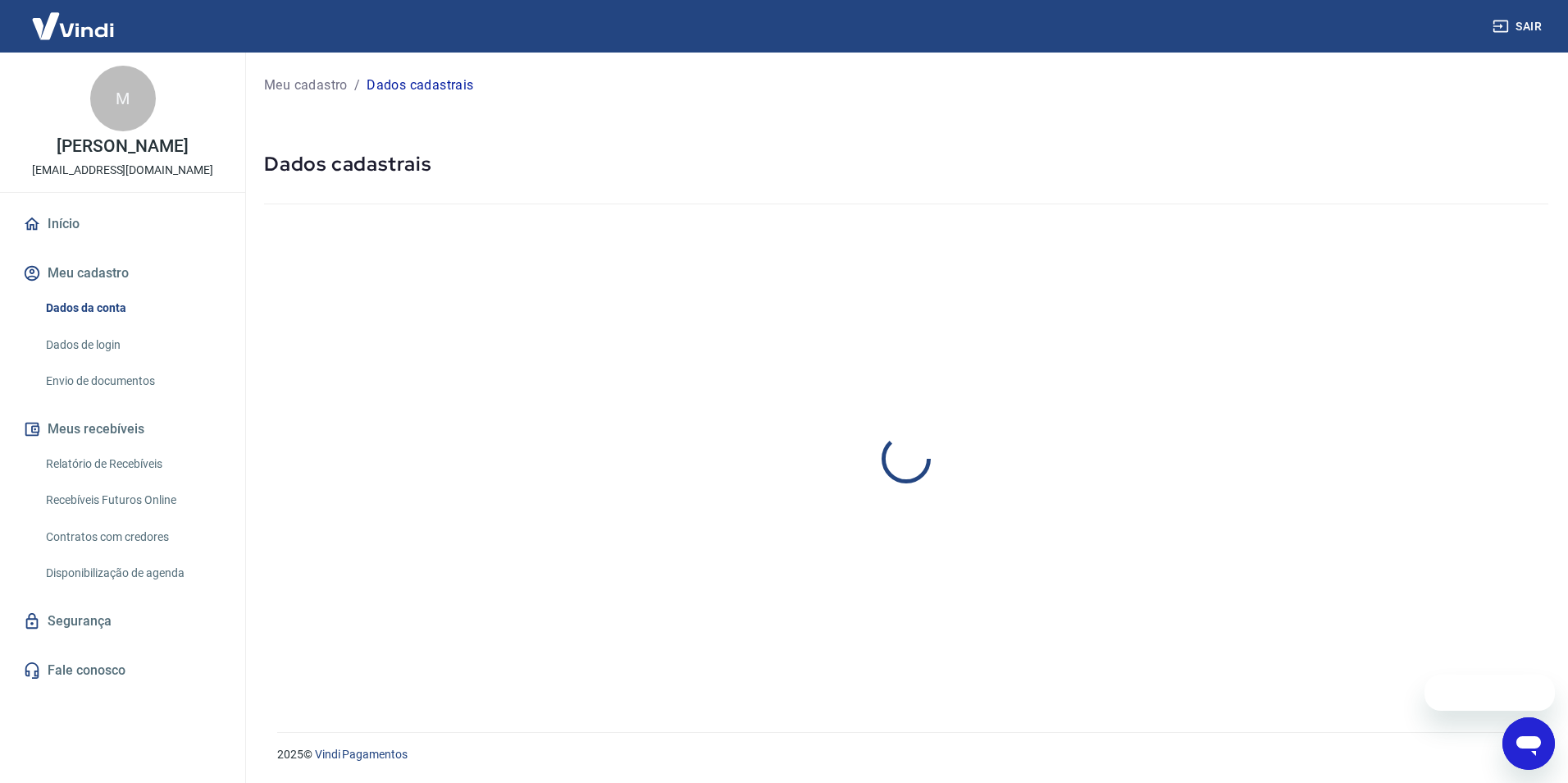
select select "BA"
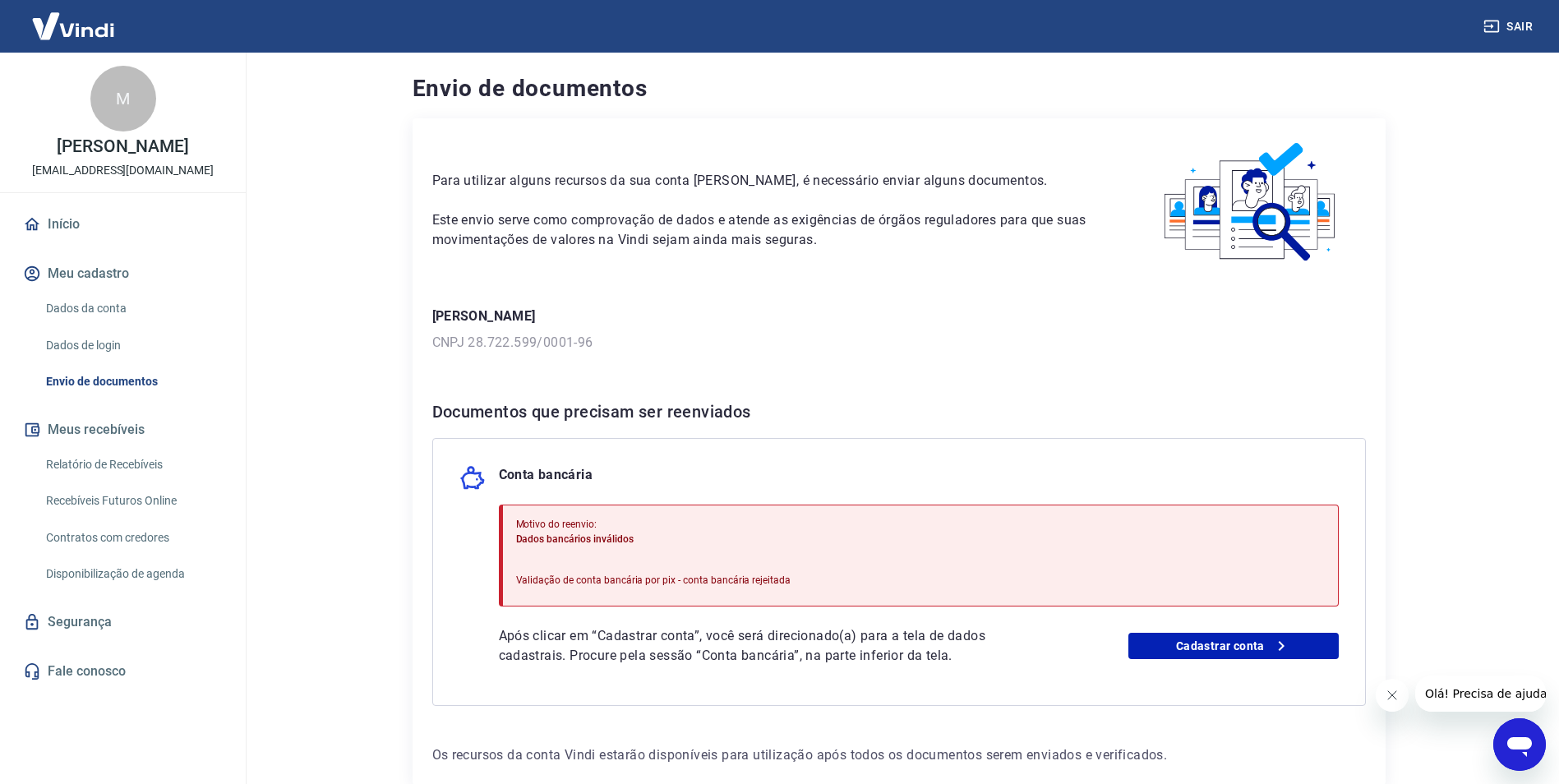
click at [129, 392] on link "Envio de documentos" at bounding box center [132, 381] width 187 height 34
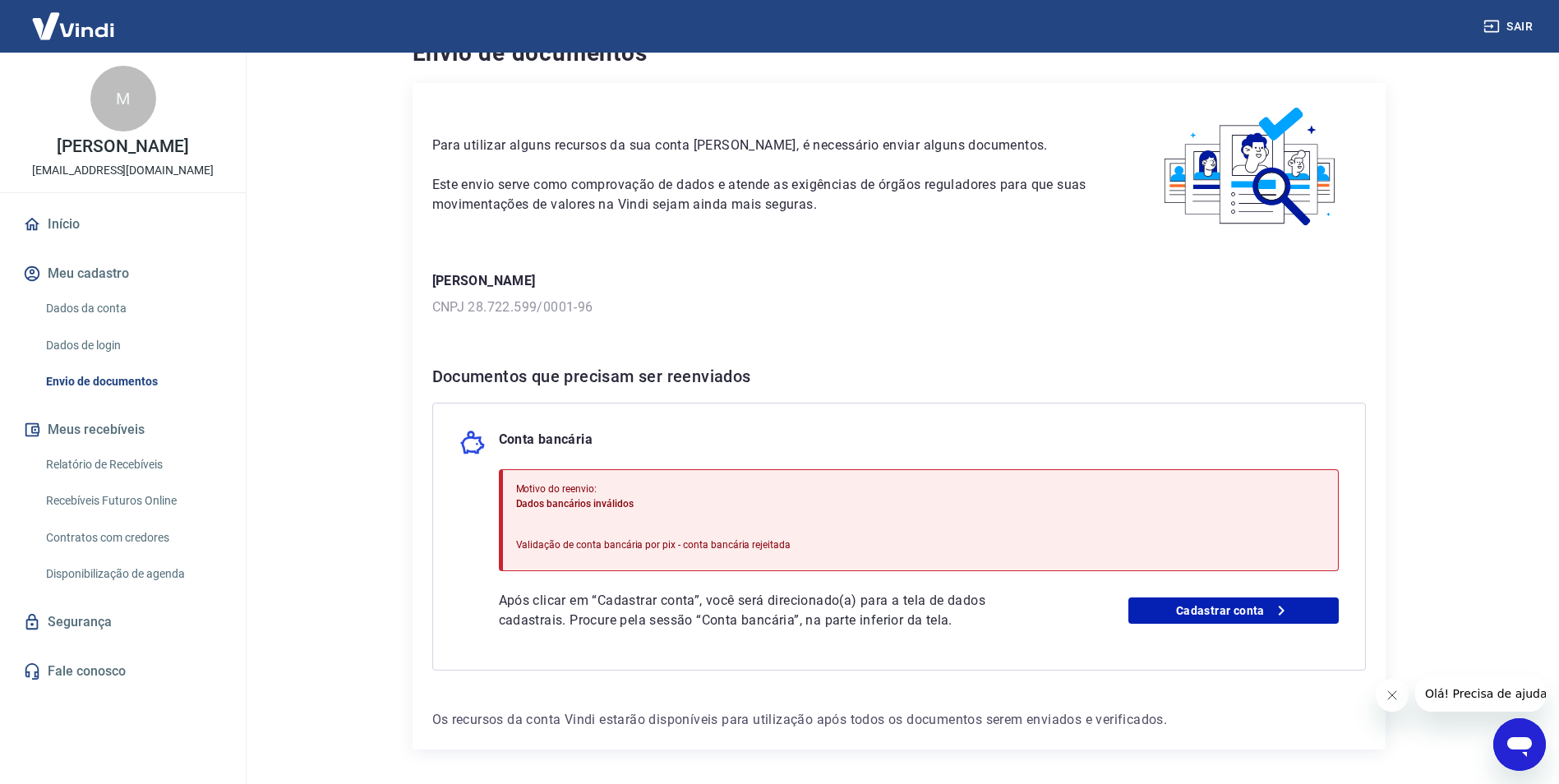
scroll to position [91, 0]
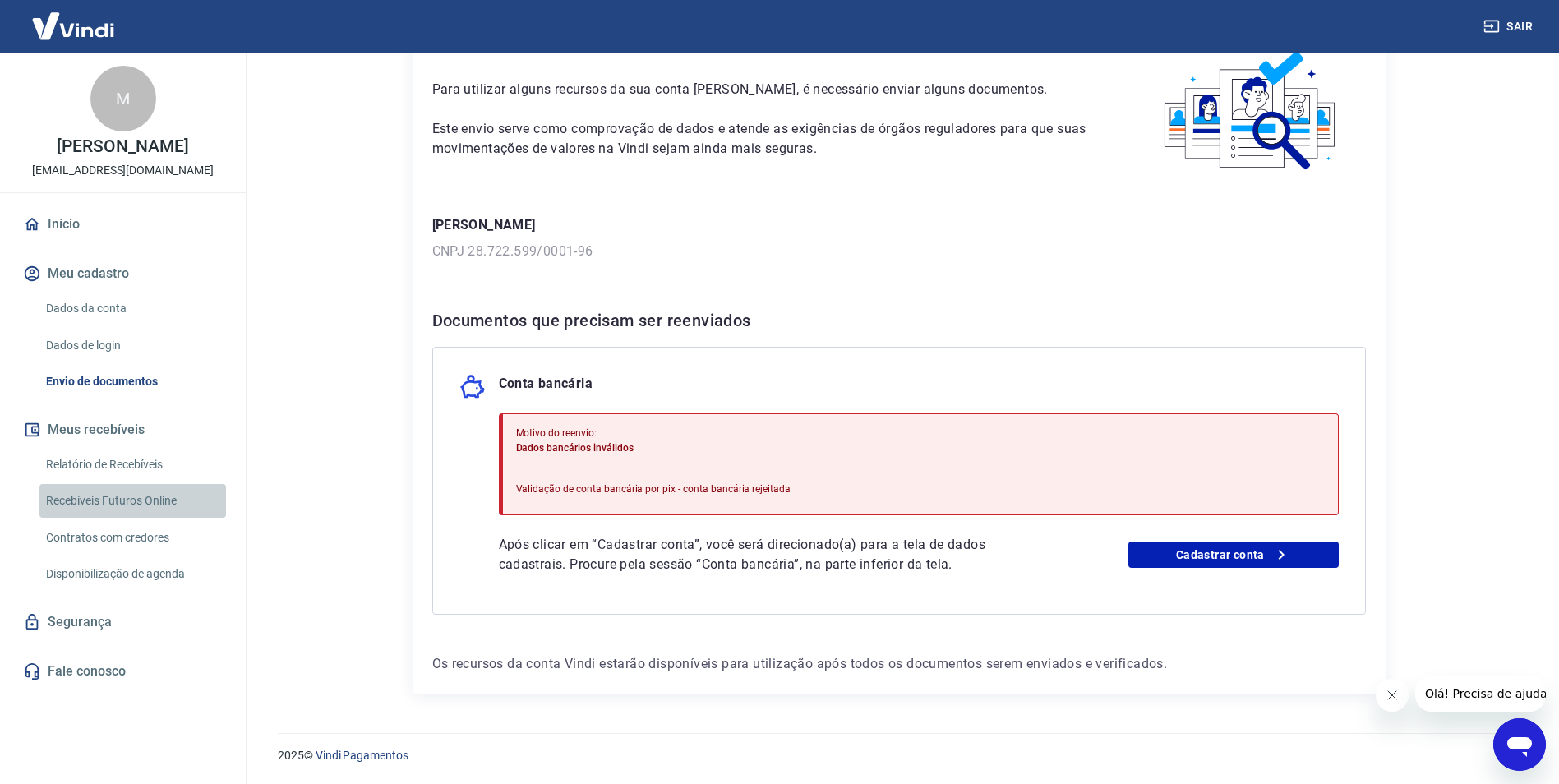
click at [89, 511] on link "Recebíveis Futuros Online" at bounding box center [132, 501] width 187 height 34
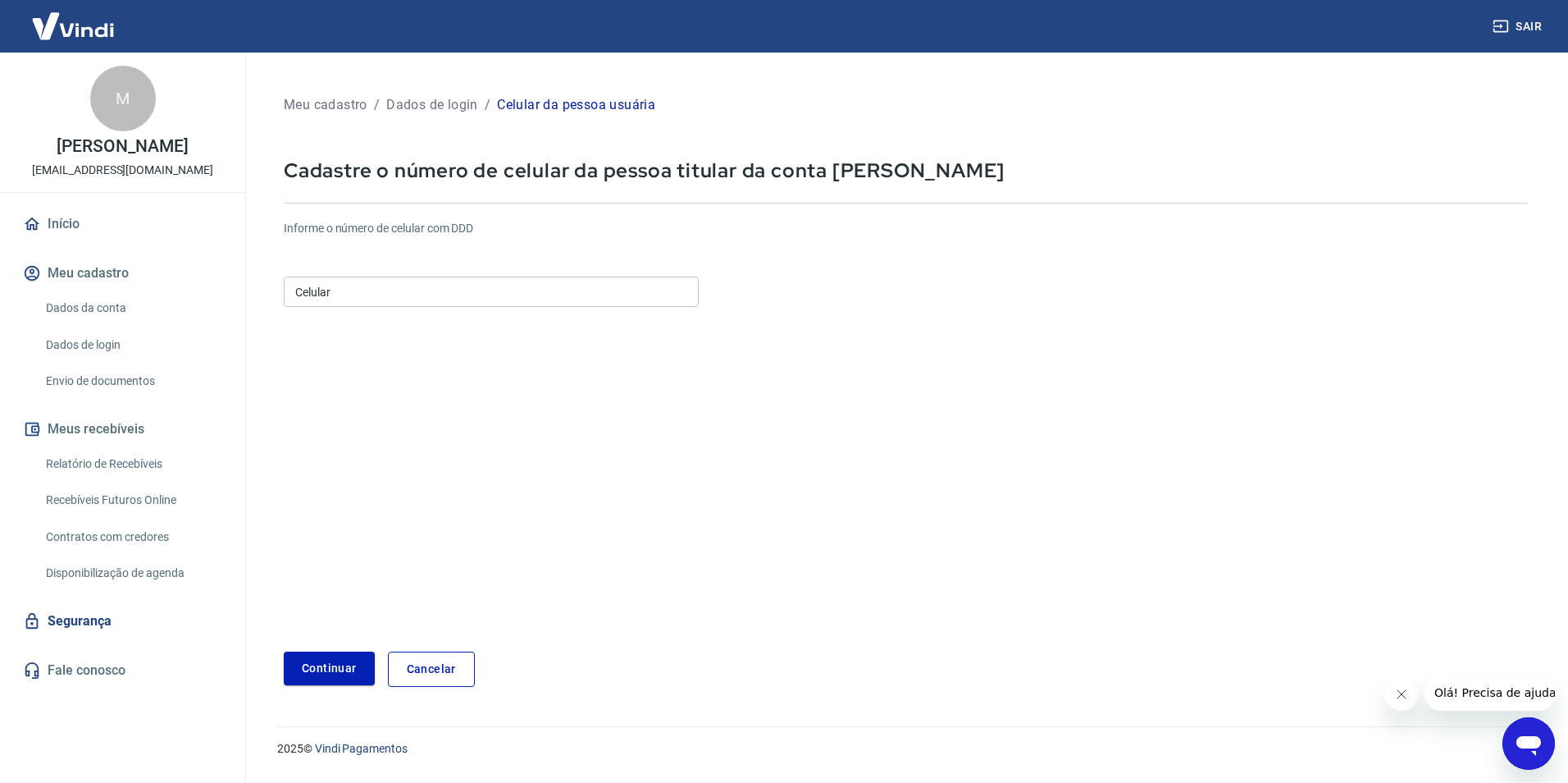
click at [402, 295] on input "Celular" at bounding box center [491, 291] width 415 height 30
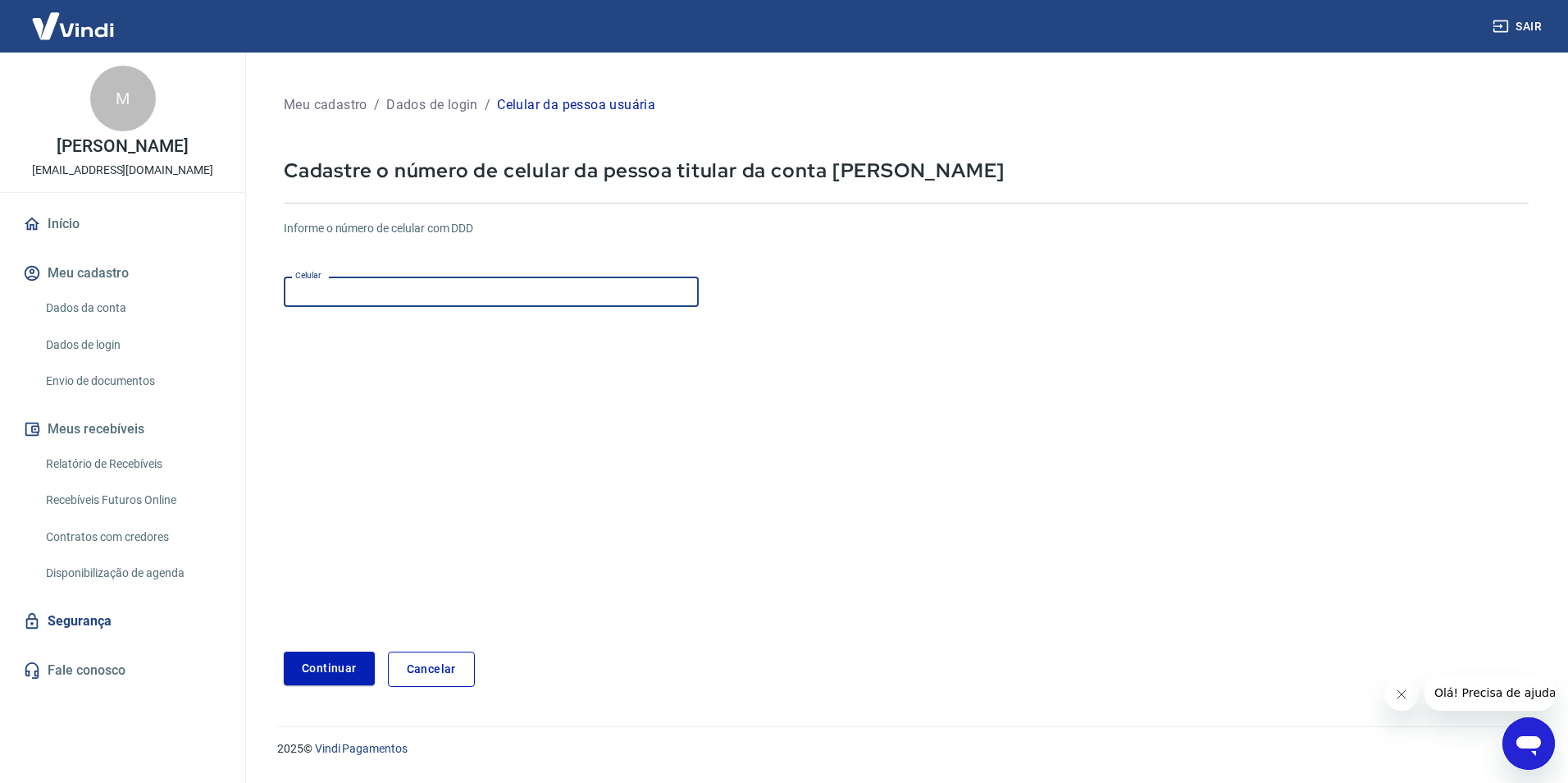
type input "[PHONE_NUMBER]"
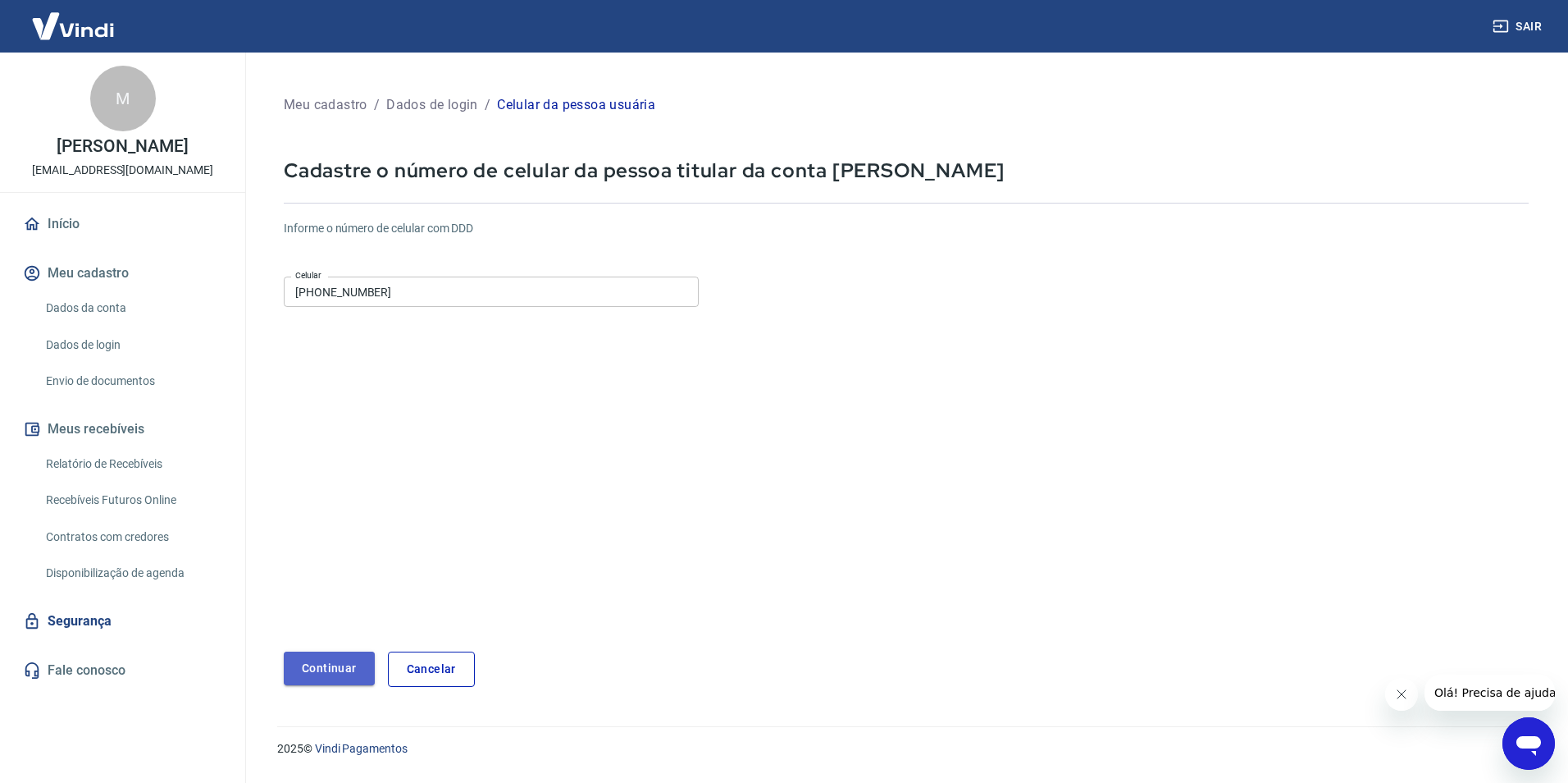
click at [331, 670] on button "Continuar" at bounding box center [329, 668] width 91 height 34
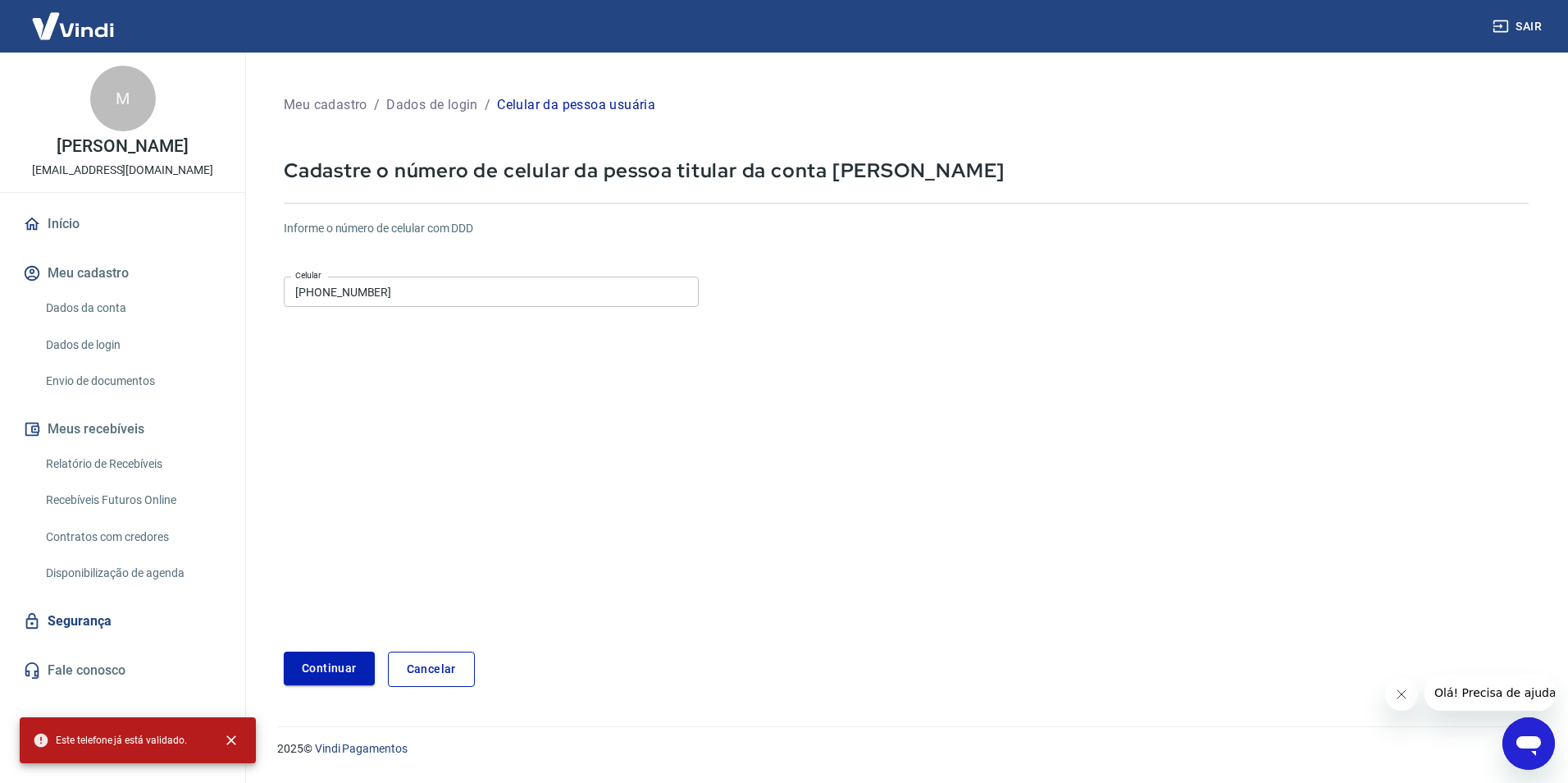
click at [331, 670] on button "Continuar" at bounding box center [329, 668] width 91 height 34
click at [95, 398] on link "Envio de documentos" at bounding box center [132, 380] width 186 height 34
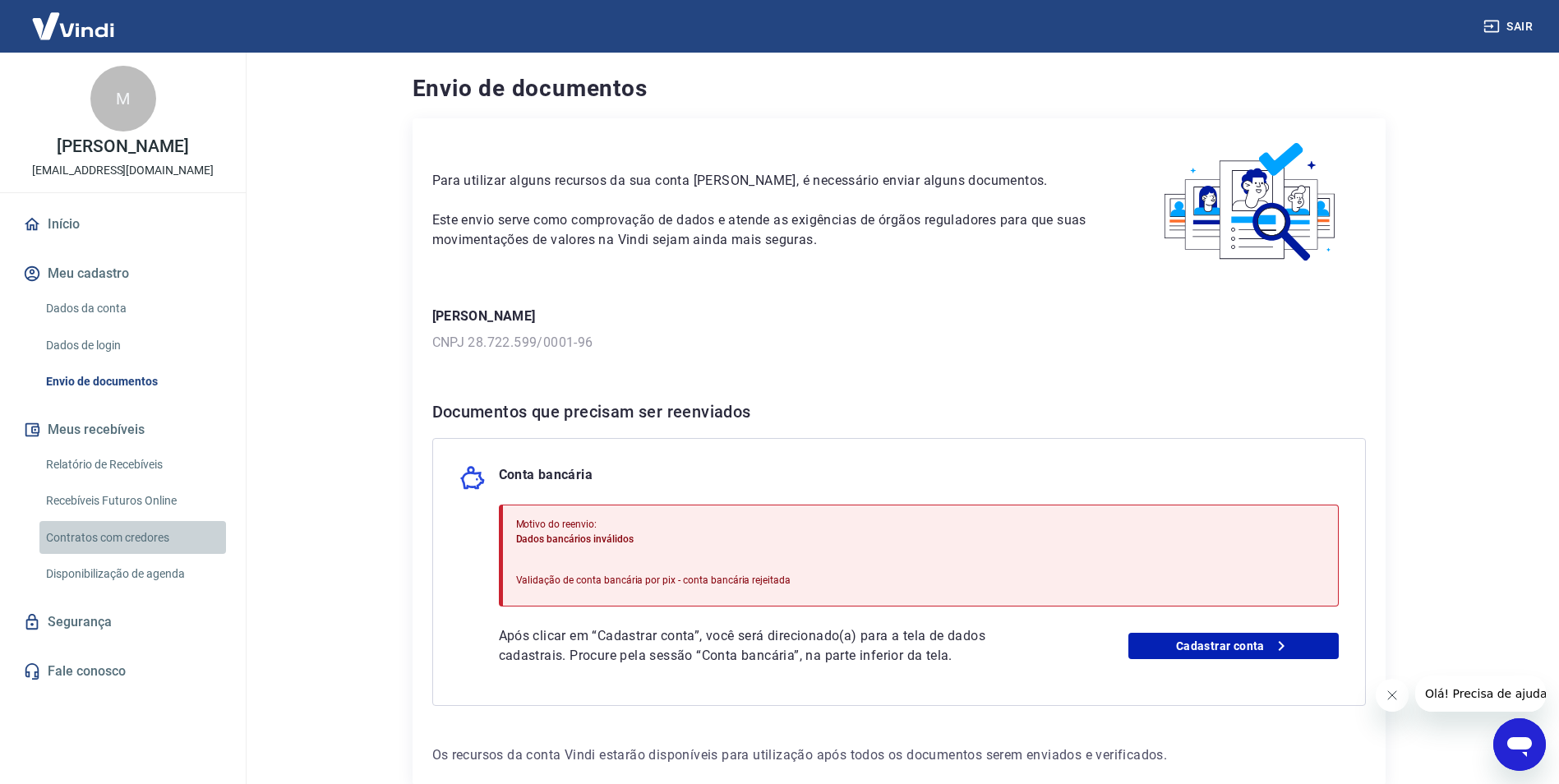
click at [105, 555] on link "Contratos com credores" at bounding box center [132, 537] width 187 height 34
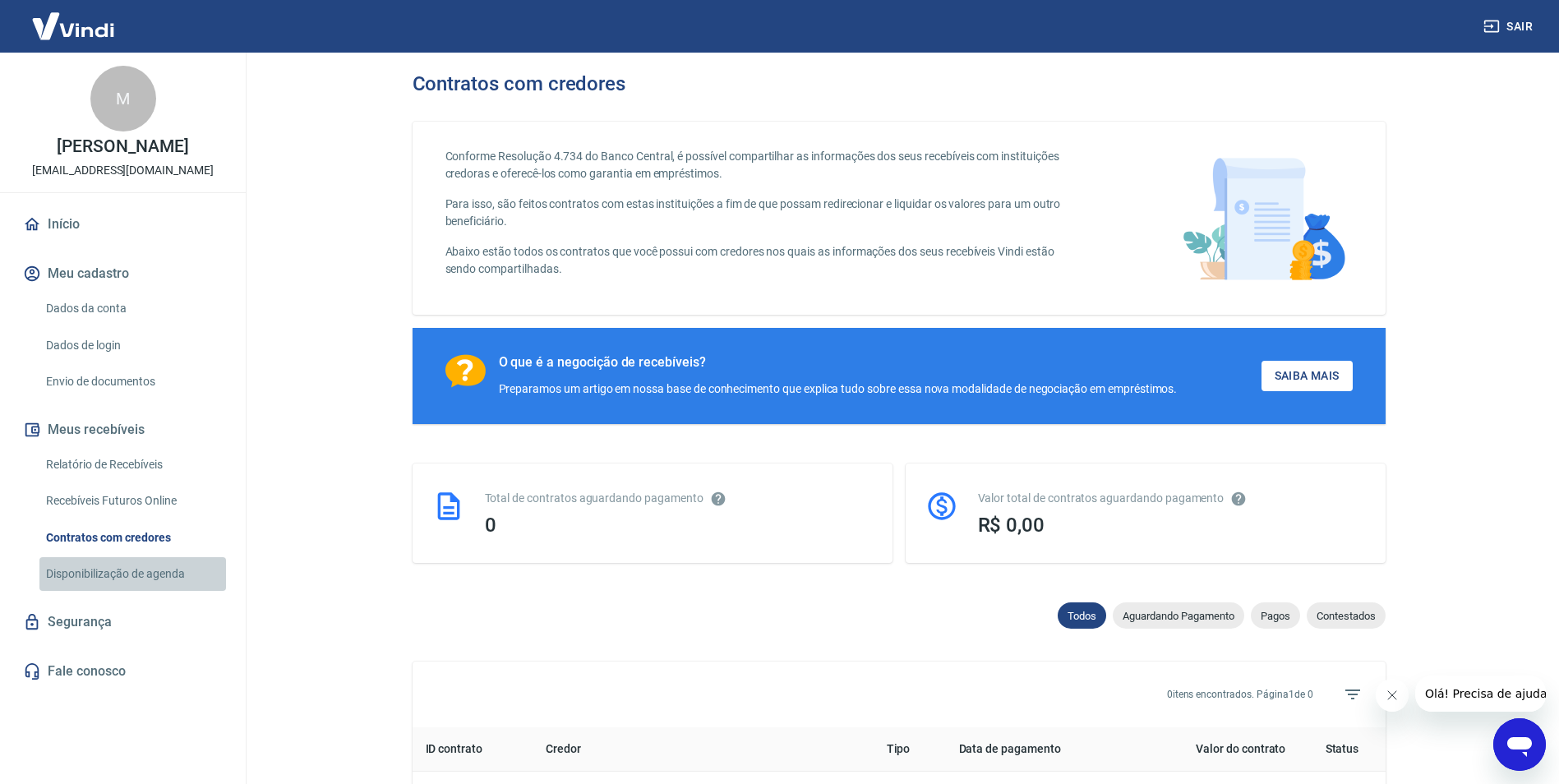
click at [116, 590] on link "Disponibilização de agenda" at bounding box center [132, 573] width 187 height 34
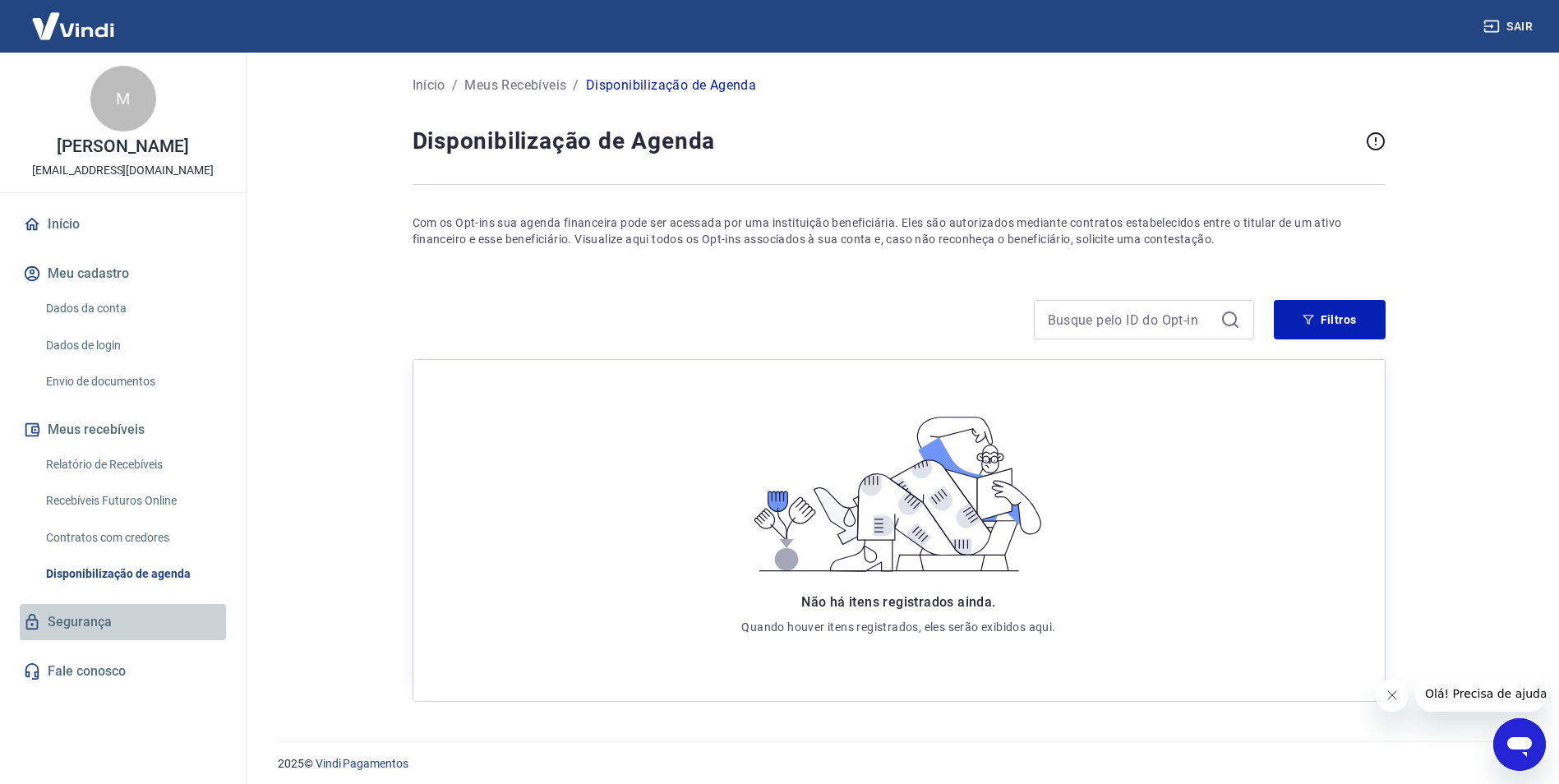
click at [112, 638] on link "Segurança" at bounding box center [122, 622] width 206 height 36
click at [112, 396] on link "Envio de documentos" at bounding box center [132, 381] width 187 height 34
